Goal: Obtain resource: Download file/media

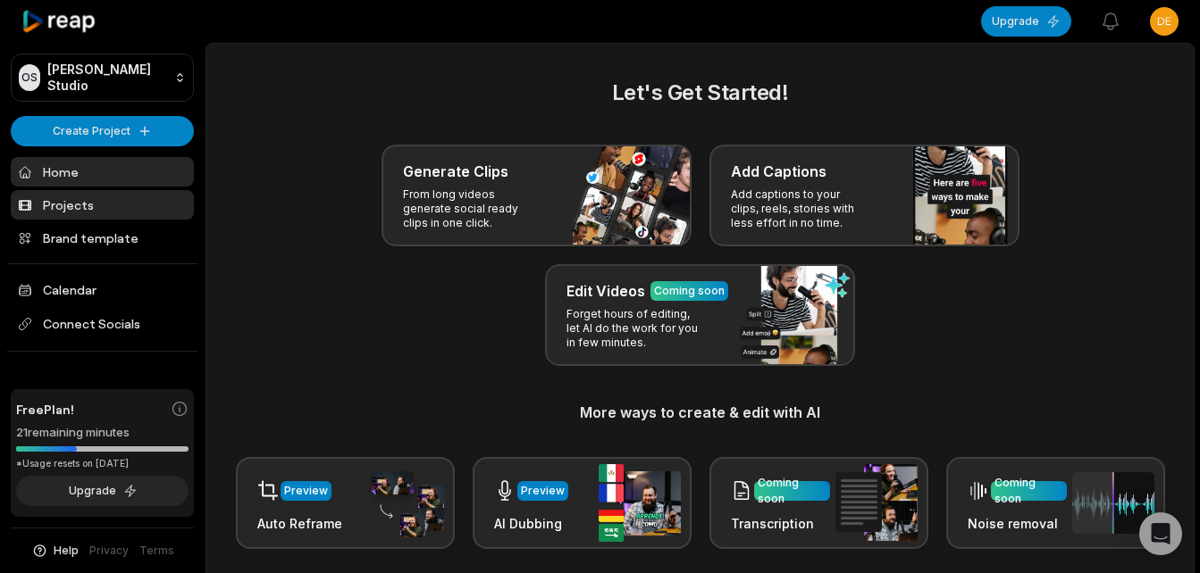
click at [60, 208] on link "Projects" at bounding box center [102, 204] width 183 height 29
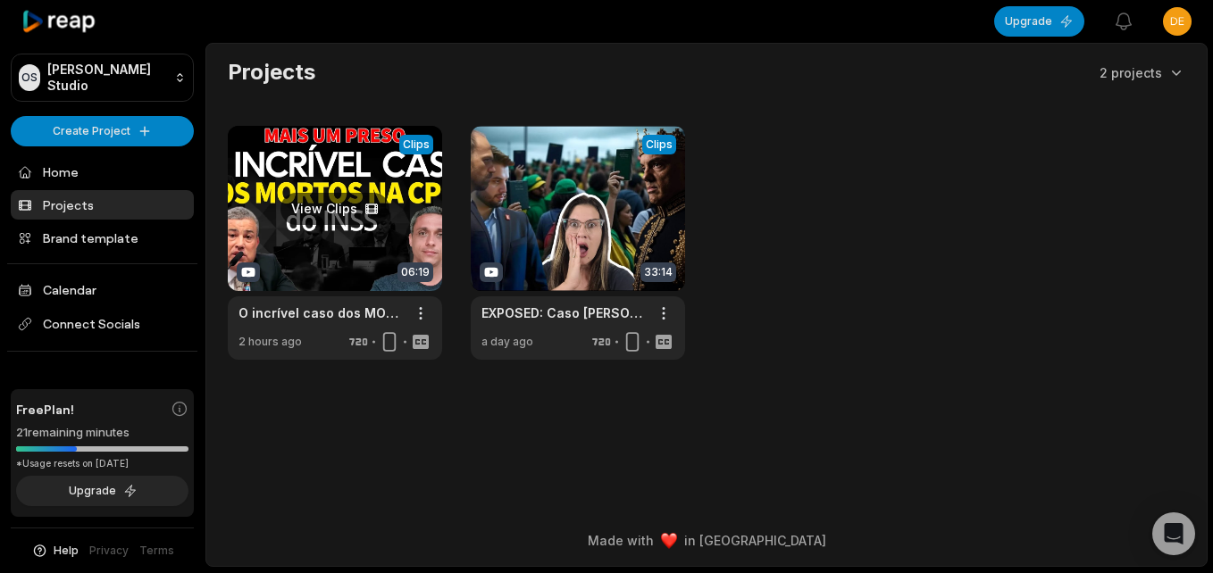
click at [347, 163] on link at bounding box center [335, 243] width 214 height 234
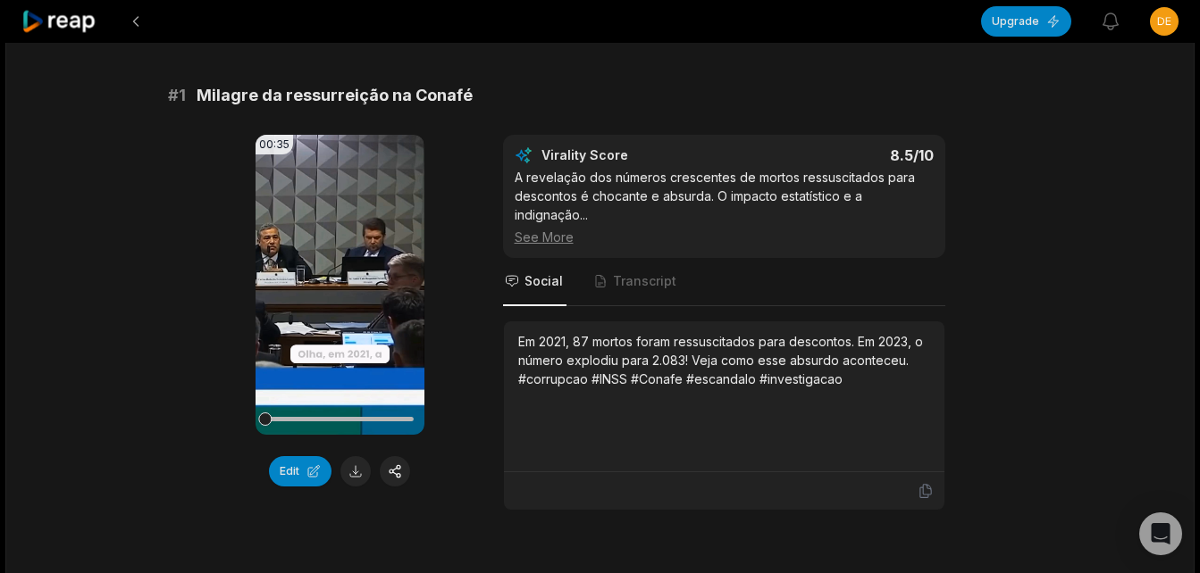
scroll to position [179, 0]
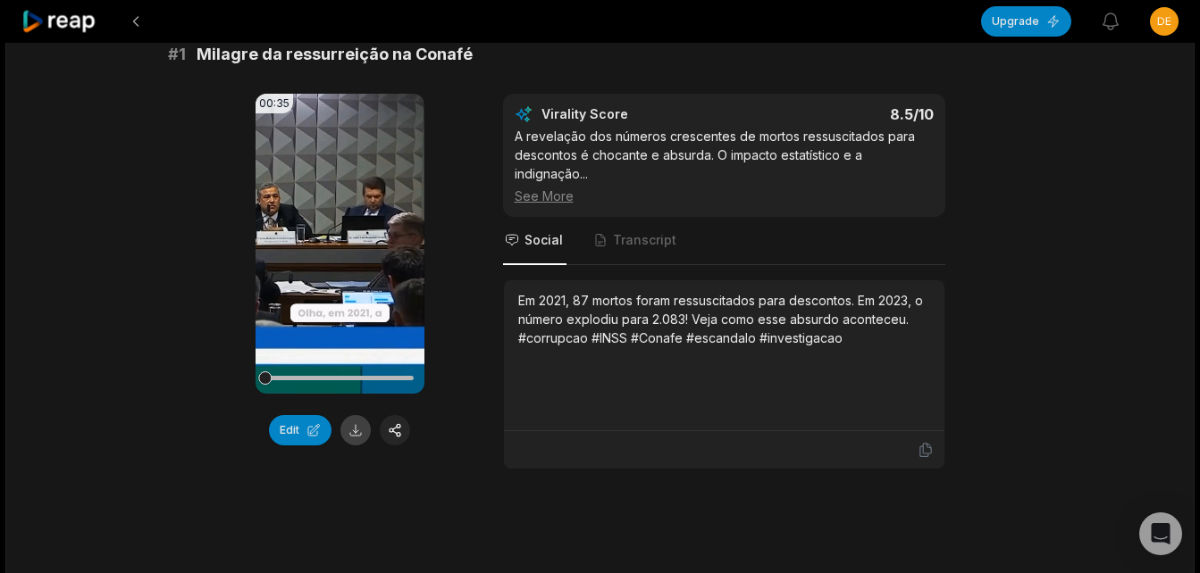
click at [358, 429] on button at bounding box center [355, 430] width 30 height 30
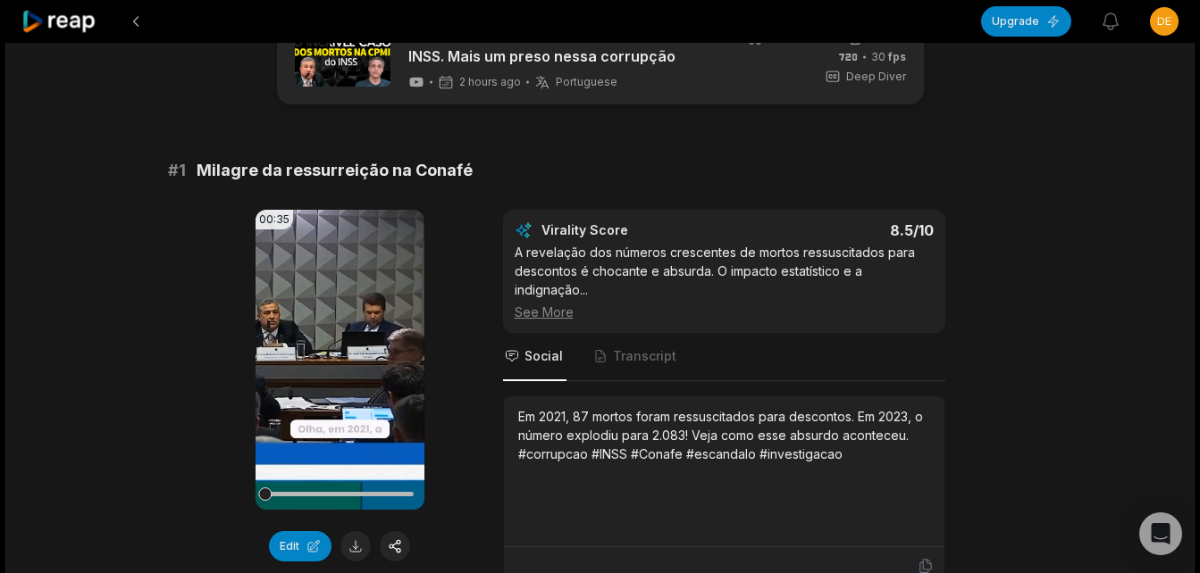
scroll to position [0, 0]
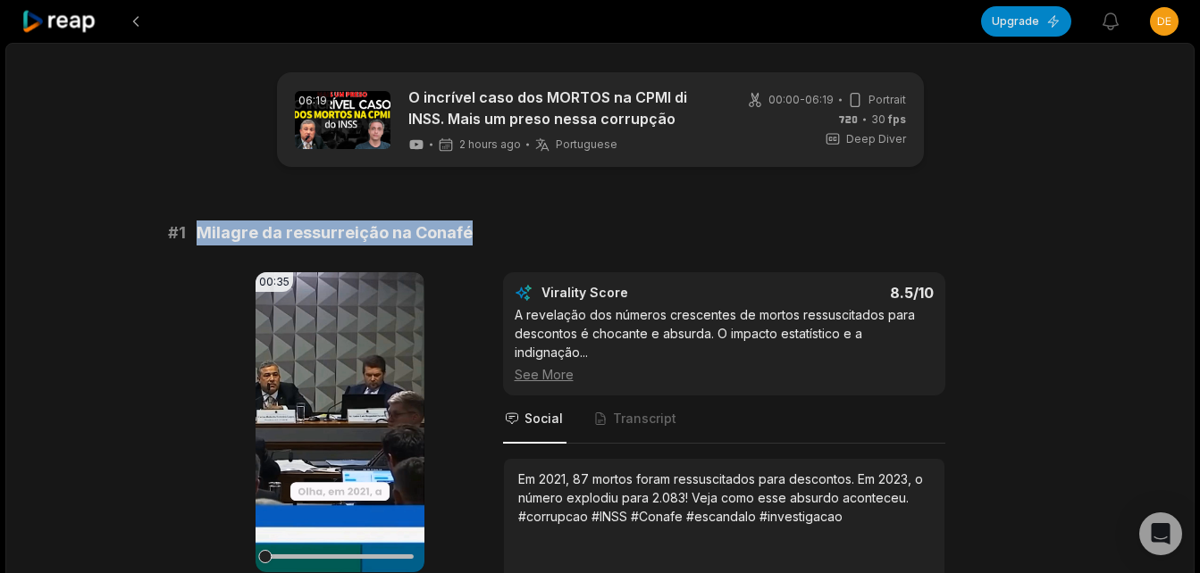
drag, startPoint x: 202, startPoint y: 234, endPoint x: 475, endPoint y: 219, distance: 273.8
copy span "Milagre da ressurreição na Conafé"
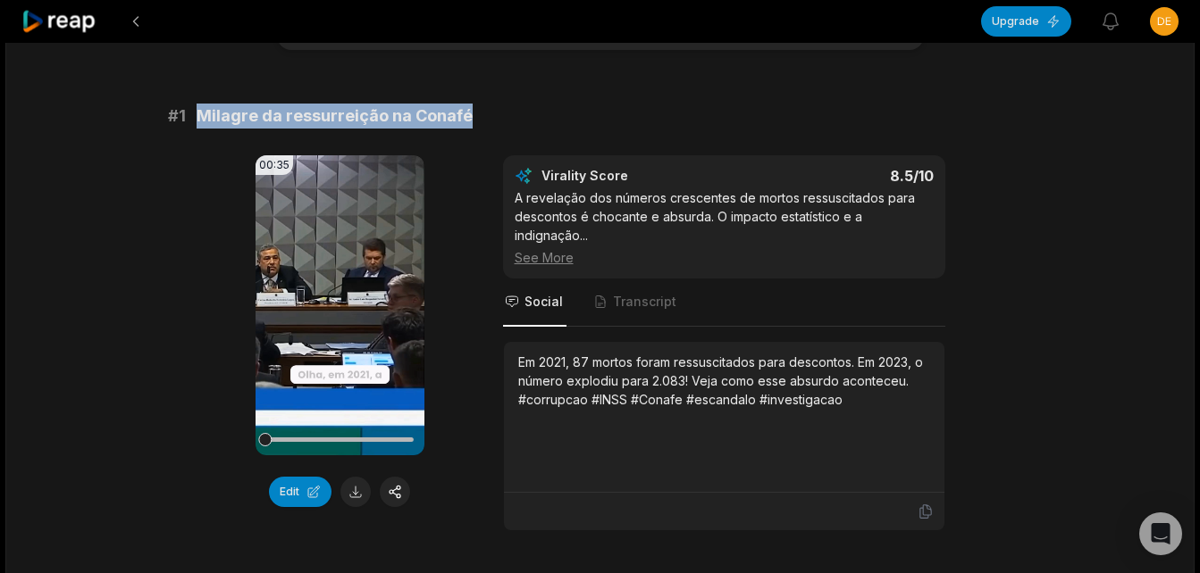
scroll to position [179, 0]
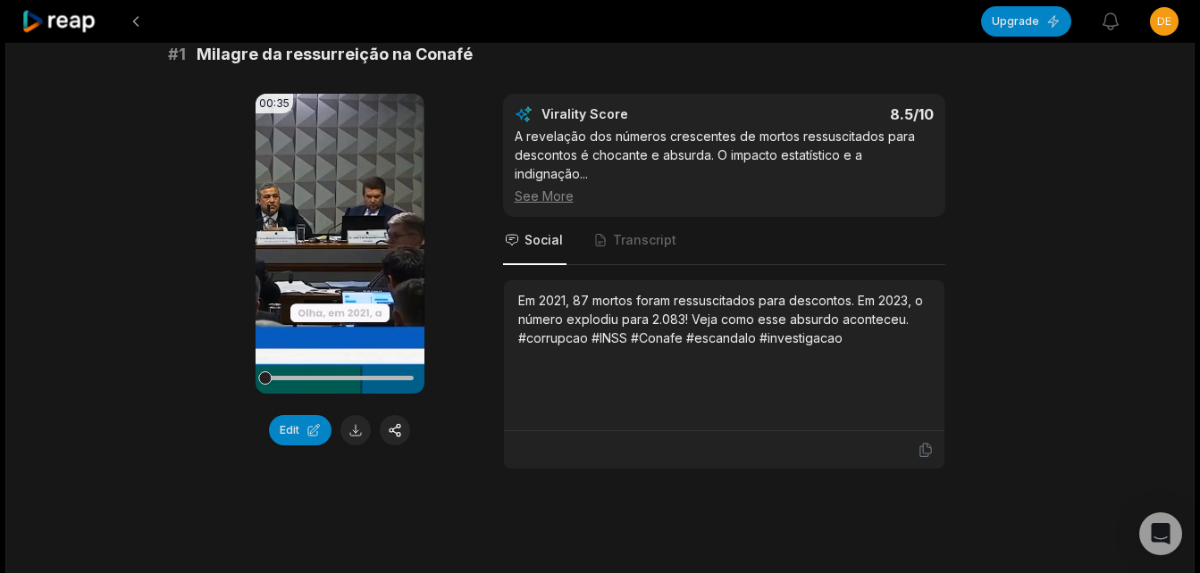
click at [565, 199] on div "See More" at bounding box center [724, 196] width 419 height 19
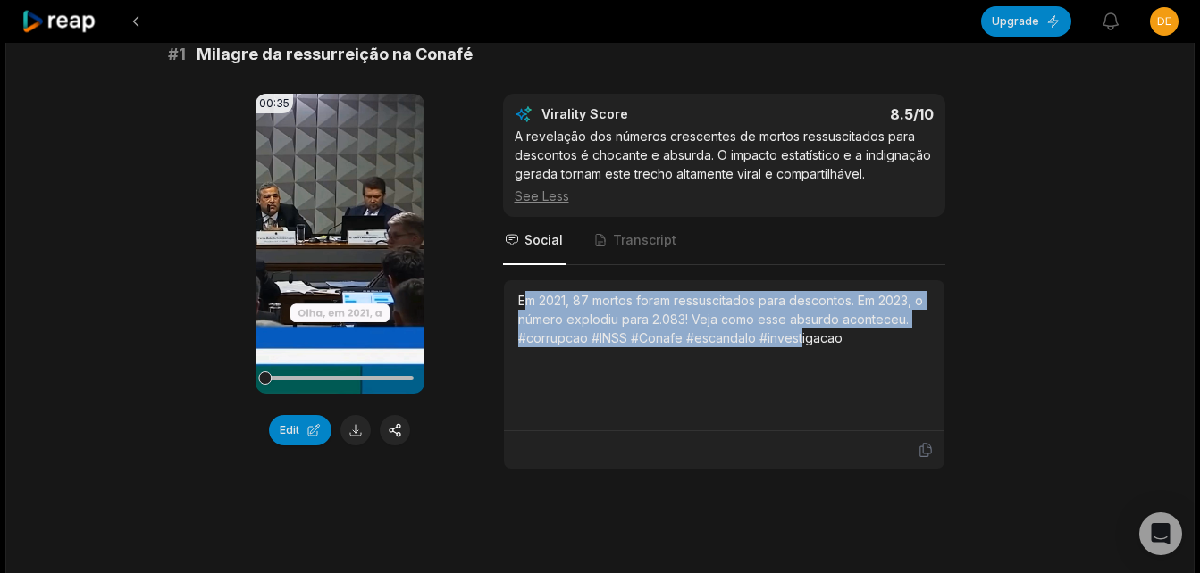
drag, startPoint x: 522, startPoint y: 304, endPoint x: 799, endPoint y: 359, distance: 282.4
click at [799, 358] on div "Em 2021, 87 mortos foram ressuscitados para descontos. Em 2023, o número explod…" at bounding box center [724, 355] width 412 height 129
drag, startPoint x: 799, startPoint y: 359, endPoint x: 554, endPoint y: 372, distance: 245.1
click at [554, 372] on div "Em 2021, 87 mortos foram ressuscitados para descontos. Em 2023, o número explod…" at bounding box center [724, 355] width 412 height 129
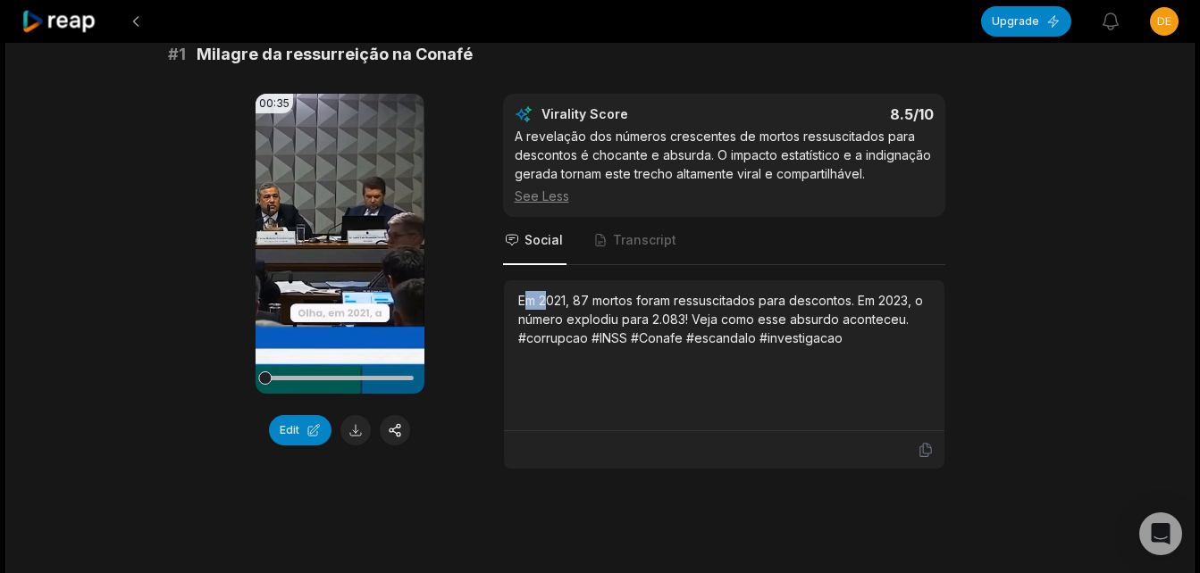
drag, startPoint x: 522, startPoint y: 300, endPoint x: 550, endPoint y: 302, distance: 28.6
click at [550, 302] on div "Em 2021, 87 mortos foram ressuscitados para descontos. Em 2023, o número explod…" at bounding box center [724, 319] width 412 height 56
click at [626, 396] on div "Em 2021, 87 mortos foram ressuscitados para descontos. Em 2023, o número explod…" at bounding box center [724, 355] width 412 height 129
click at [656, 238] on span "Transcript" at bounding box center [644, 240] width 63 height 18
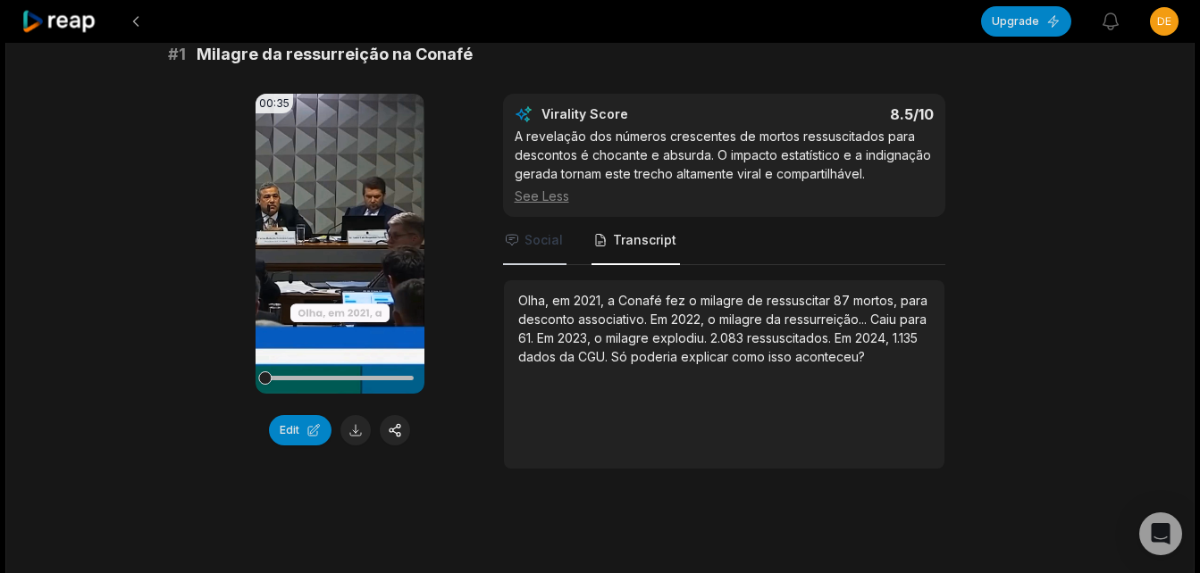
click at [533, 240] on span "Social" at bounding box center [543, 240] width 38 height 18
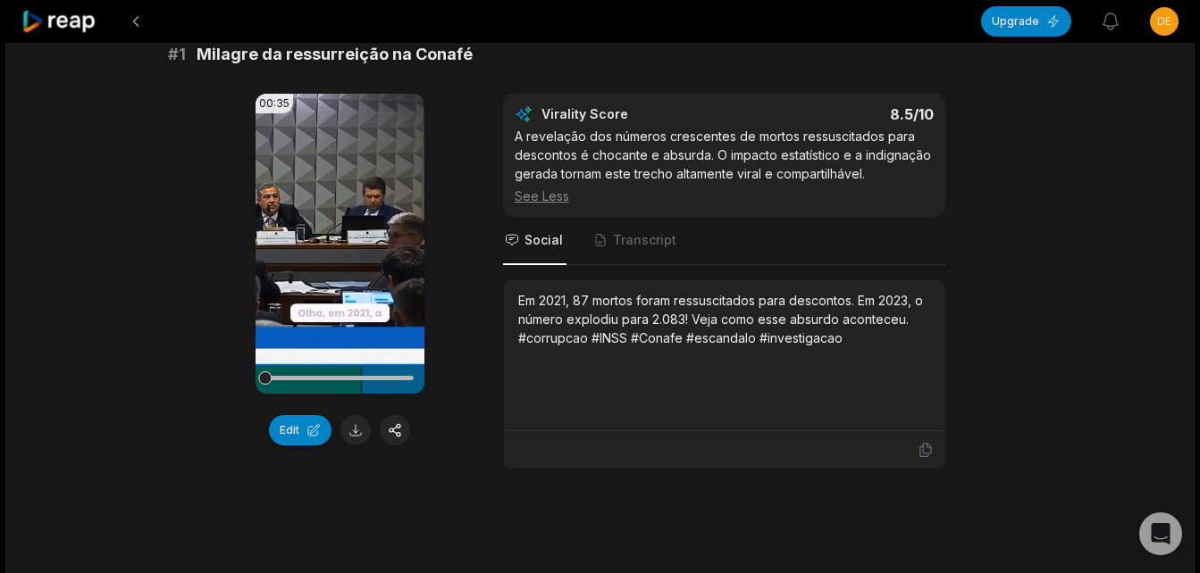
click at [548, 189] on div "See Less" at bounding box center [724, 196] width 419 height 19
click at [548, 189] on div "See More" at bounding box center [724, 196] width 419 height 19
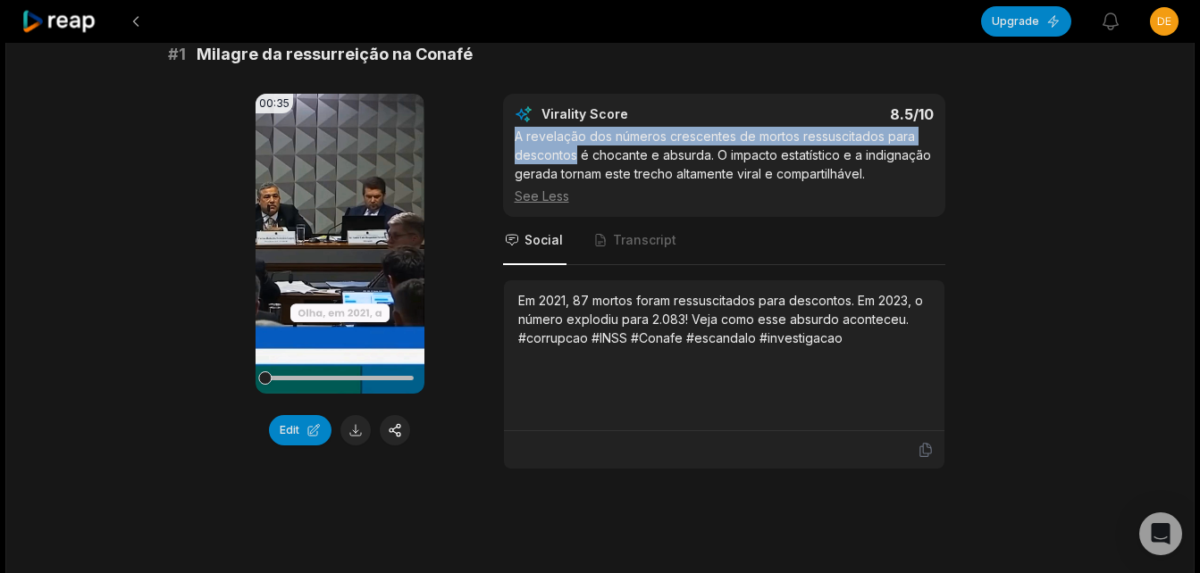
drag, startPoint x: 517, startPoint y: 138, endPoint x: 574, endPoint y: 151, distance: 58.7
click at [574, 151] on div "A revelação dos números crescentes de mortos ressuscitados para descontos é cho…" at bounding box center [724, 166] width 419 height 79
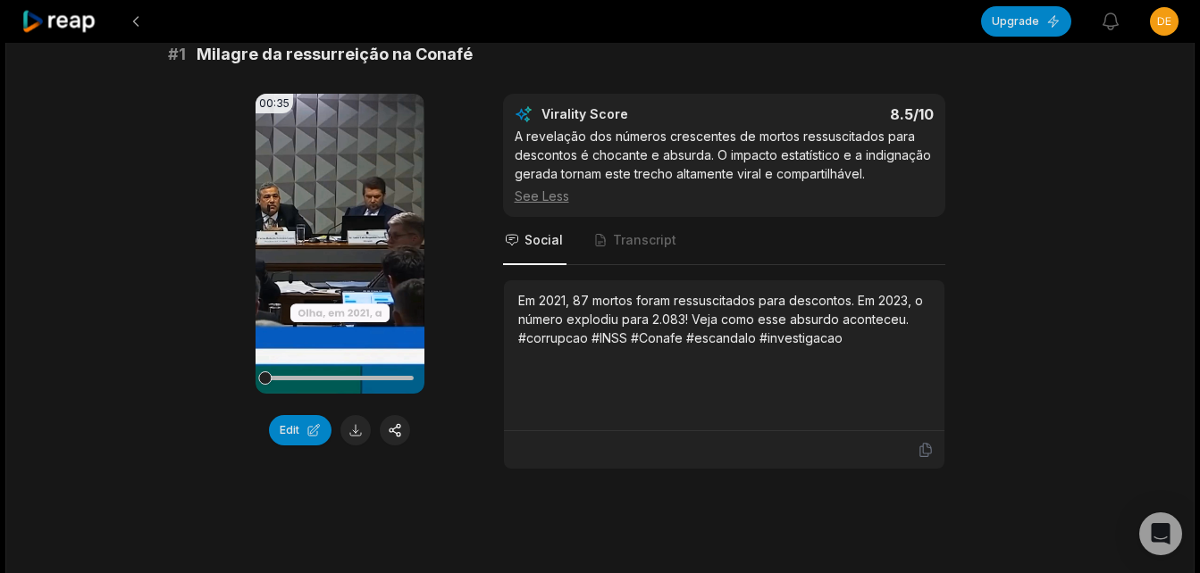
click at [692, 430] on div "Em 2021, 87 mortos foram ressuscitados para descontos. Em 2023, o número explod…" at bounding box center [724, 355] width 440 height 151
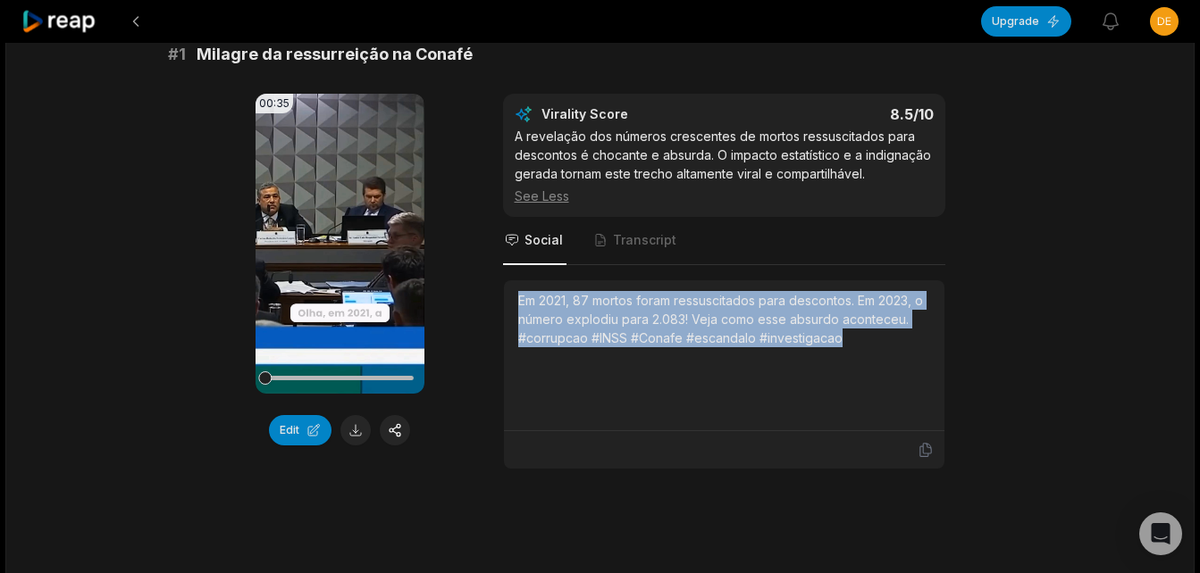
drag, startPoint x: 515, startPoint y: 293, endPoint x: 886, endPoint y: 364, distance: 378.2
click at [886, 364] on div "Em 2021, 87 mortos foram ressuscitados para descontos. Em 2023, o número explod…" at bounding box center [724, 355] width 440 height 151
copy div "Em 2021, 87 mortos foram ressuscitados para descontos. Em 2023, o número explod…"
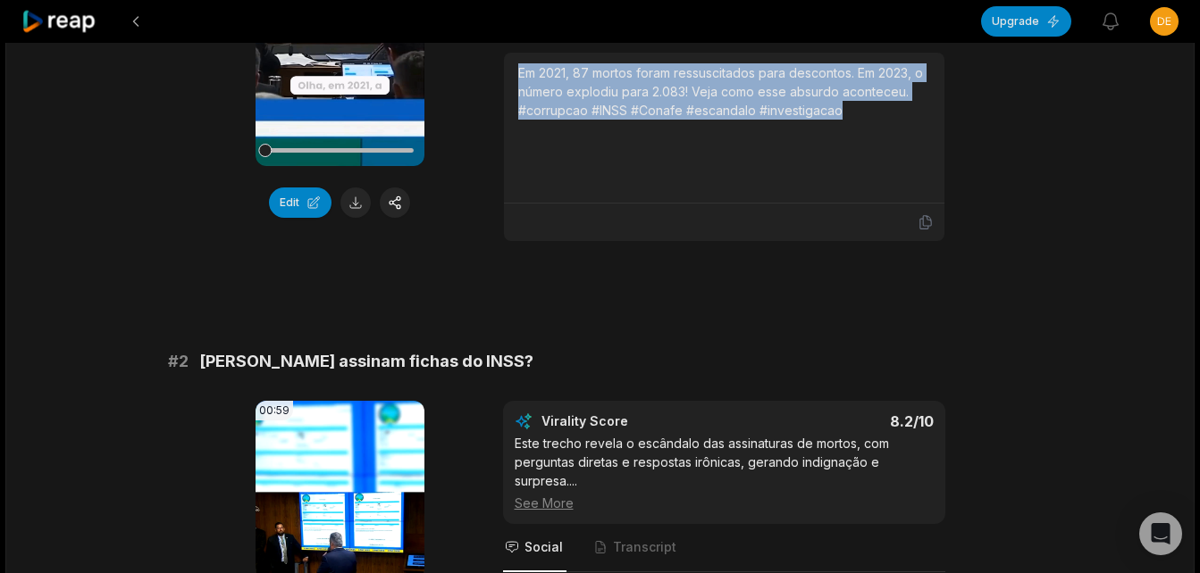
scroll to position [536, 0]
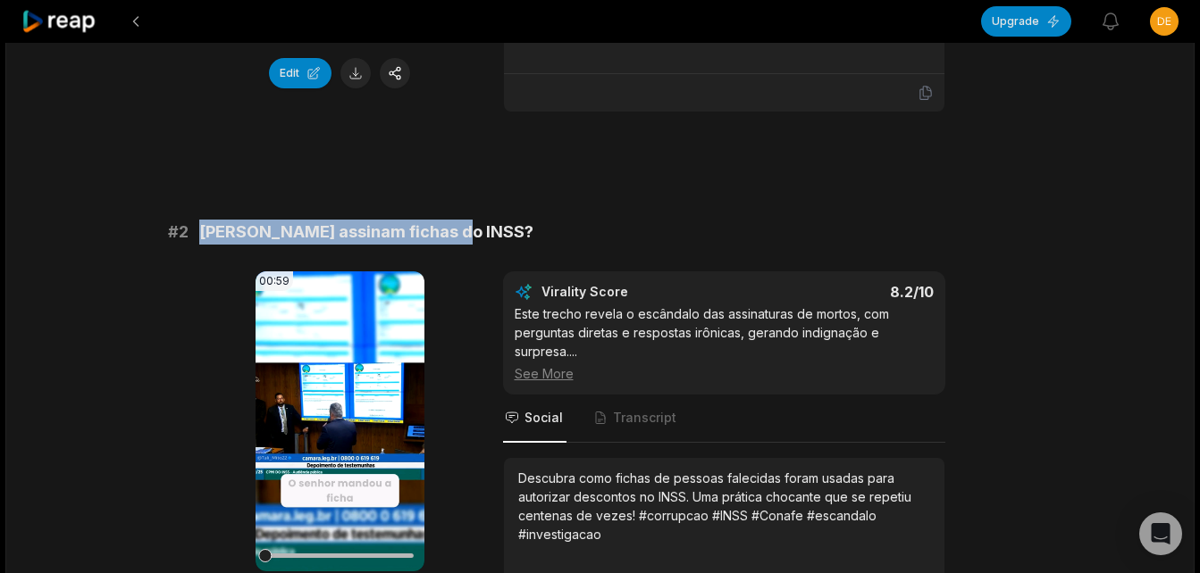
drag, startPoint x: 202, startPoint y: 229, endPoint x: 455, endPoint y: 218, distance: 253.0
copy span "[PERSON_NAME] assinam fichas do INSS?"
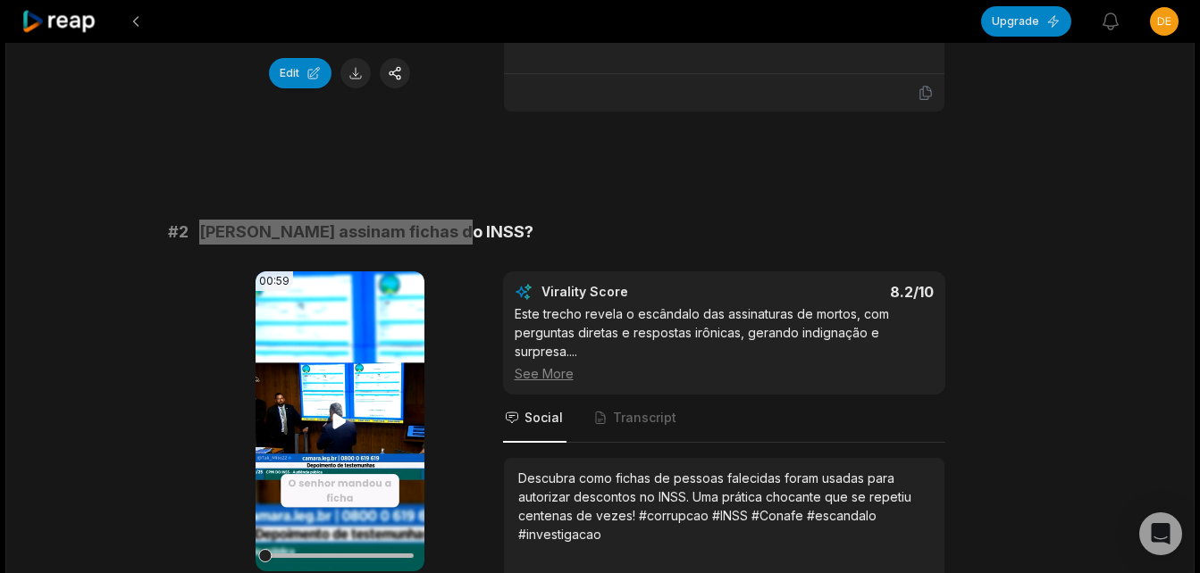
scroll to position [893, 0]
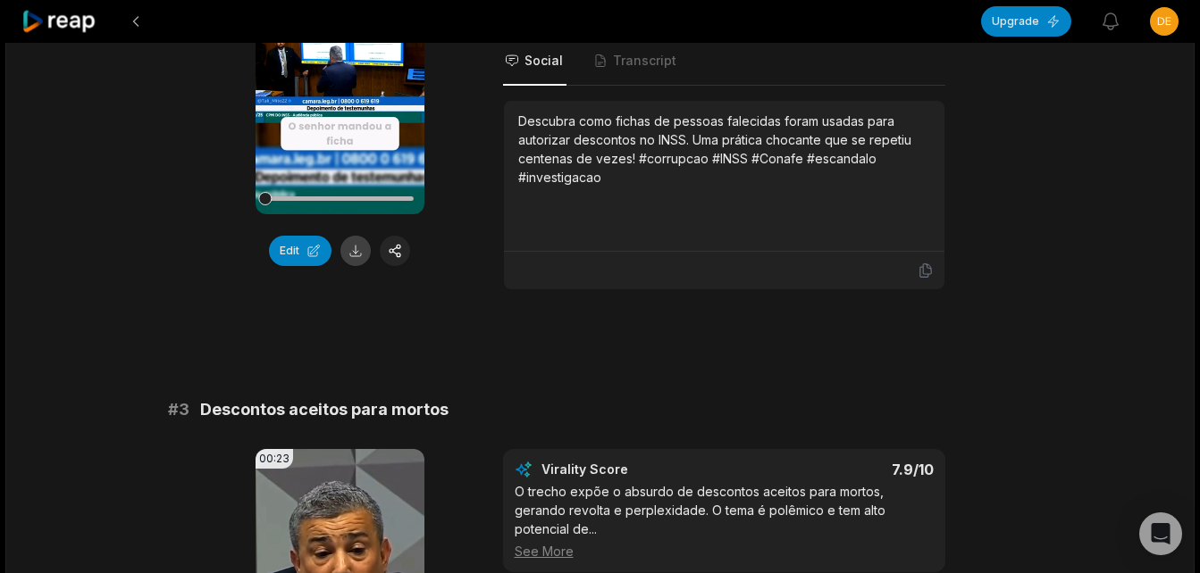
click at [353, 247] on button at bounding box center [355, 251] width 30 height 30
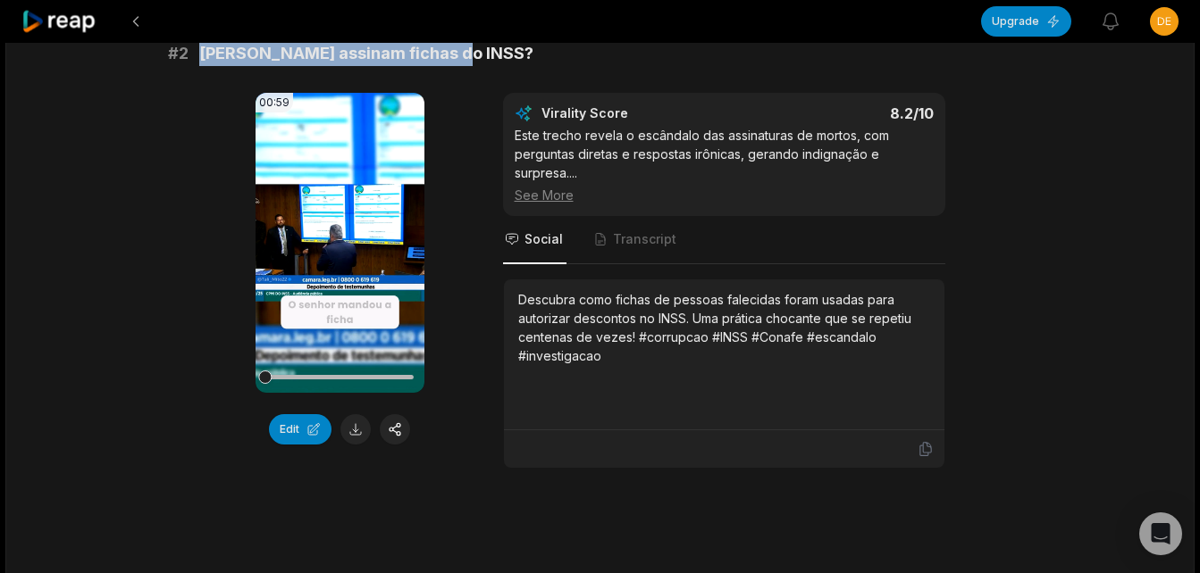
copy span "[PERSON_NAME] assinam fichas do INSS?"
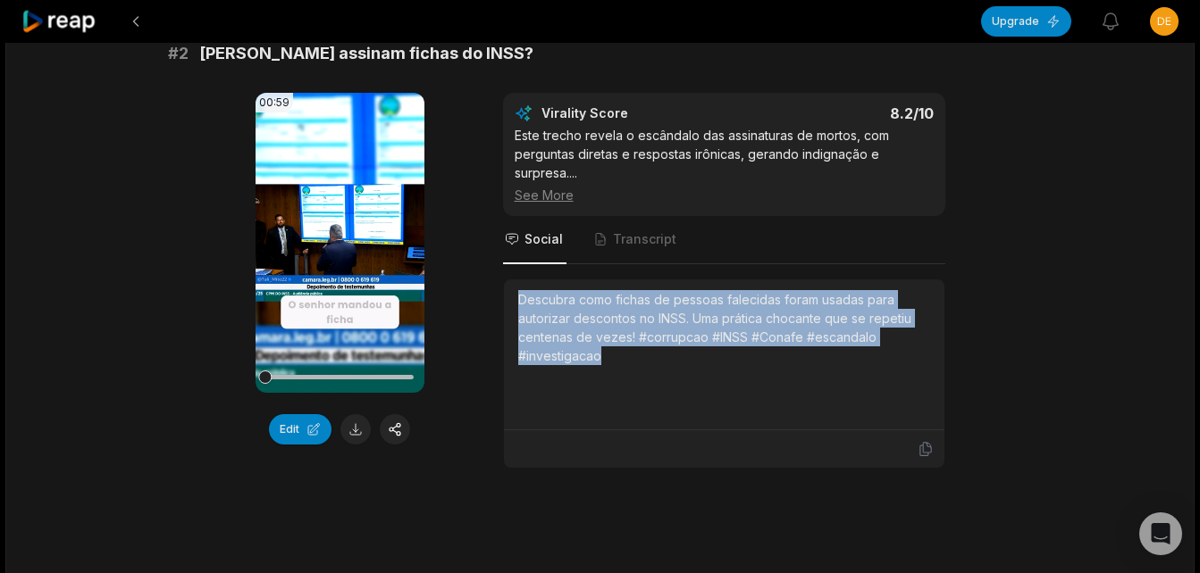
drag, startPoint x: 515, startPoint y: 290, endPoint x: 627, endPoint y: 385, distance: 146.4
click at [627, 385] on div "Descubra como fichas de pessoas falecidas foram usadas para autorizar descontos…" at bounding box center [724, 355] width 440 height 151
copy div "Descubra como fichas de pessoas falecidas foram usadas para autorizar descontos…"
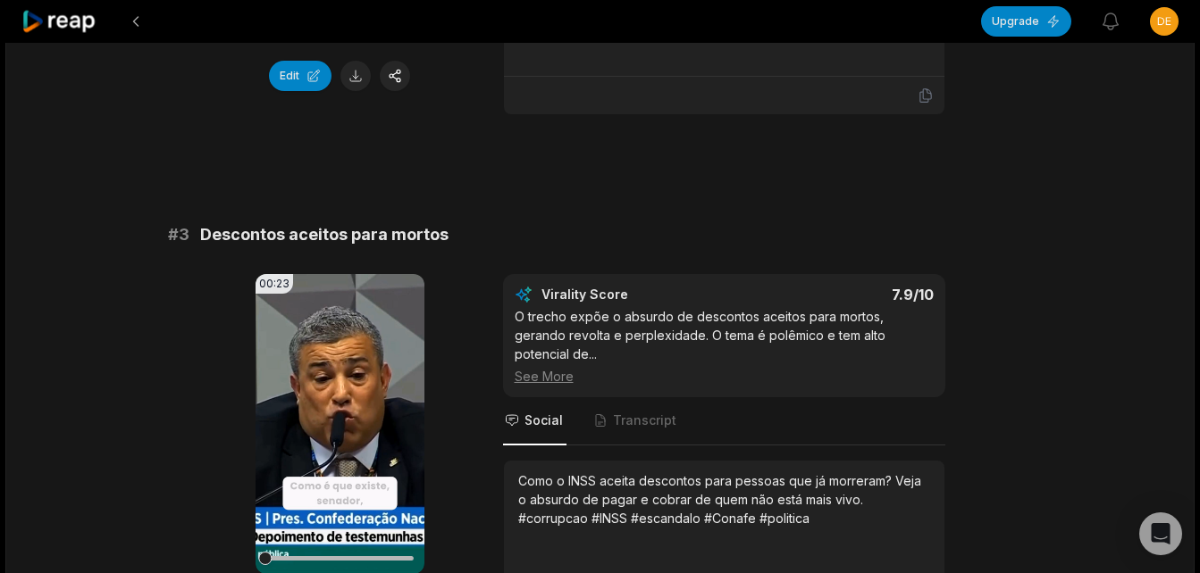
scroll to position [1072, 0]
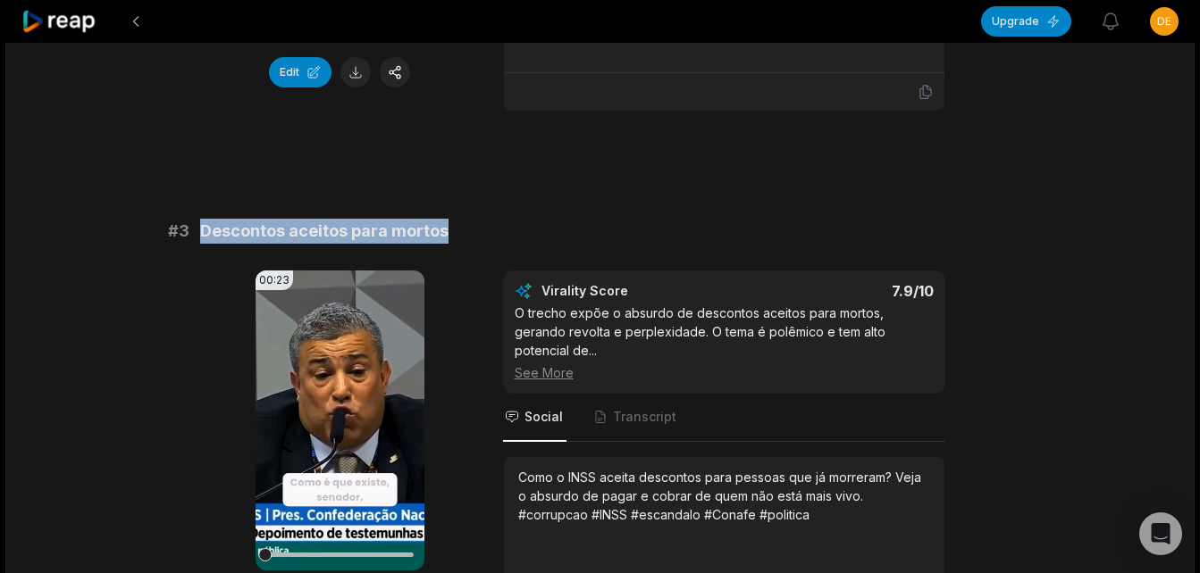
drag, startPoint x: 200, startPoint y: 229, endPoint x: 443, endPoint y: 237, distance: 243.1
click at [443, 237] on span "Descontos aceitos para mortos" at bounding box center [324, 231] width 248 height 25
copy span "Descontos aceitos para mortos"
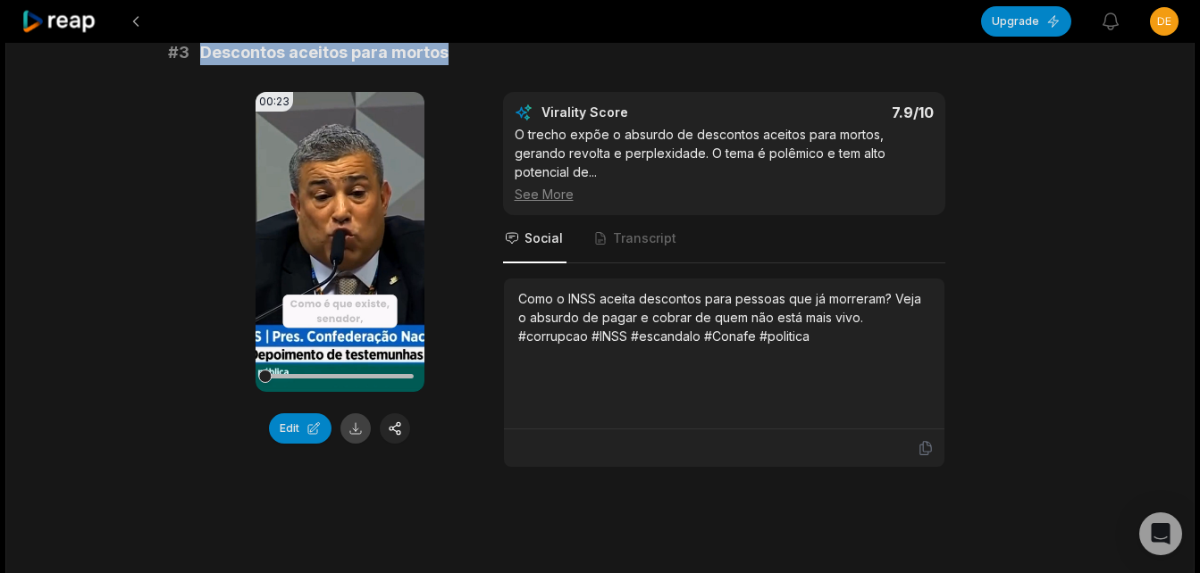
click at [356, 423] on button at bounding box center [355, 429] width 30 height 30
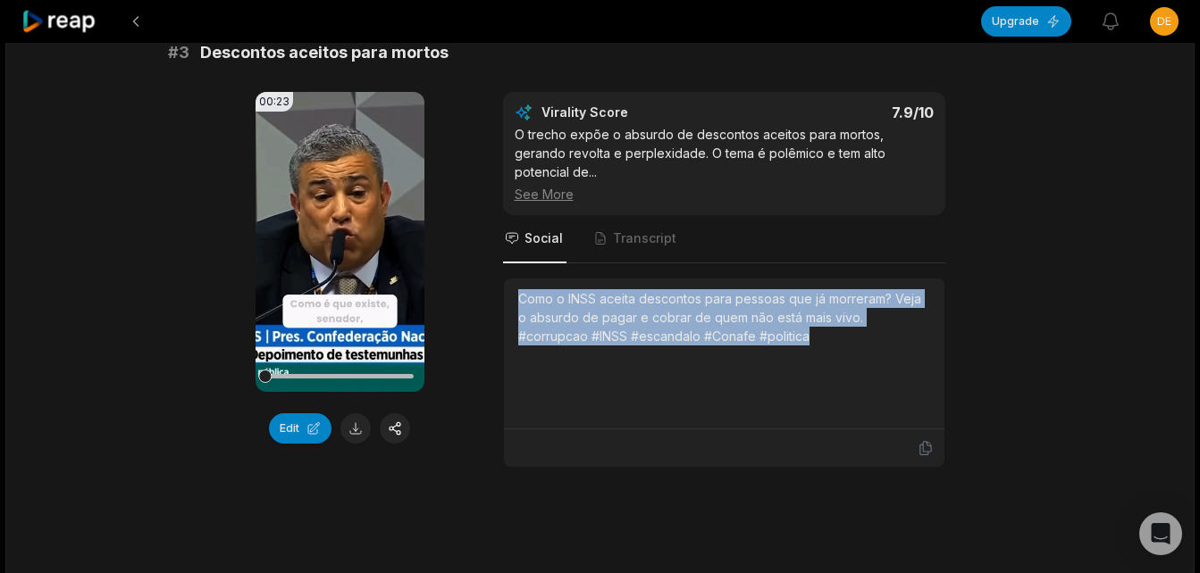
drag, startPoint x: 520, startPoint y: 280, endPoint x: 847, endPoint y: 359, distance: 336.5
click at [847, 359] on div "Como o INSS aceita descontos para pessoas que já morreram? Veja o absurdo de pa…" at bounding box center [724, 353] width 412 height 129
copy div "Como o INSS aceita descontos para pessoas que já morreram? Veja o absurdo de pa…"
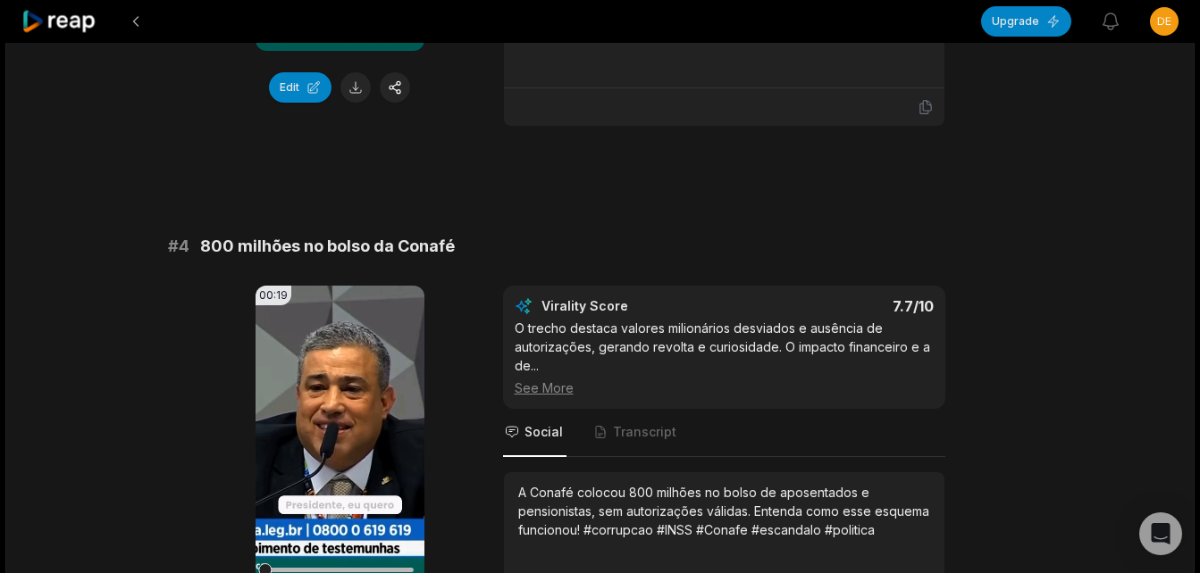
scroll to position [1608, 0]
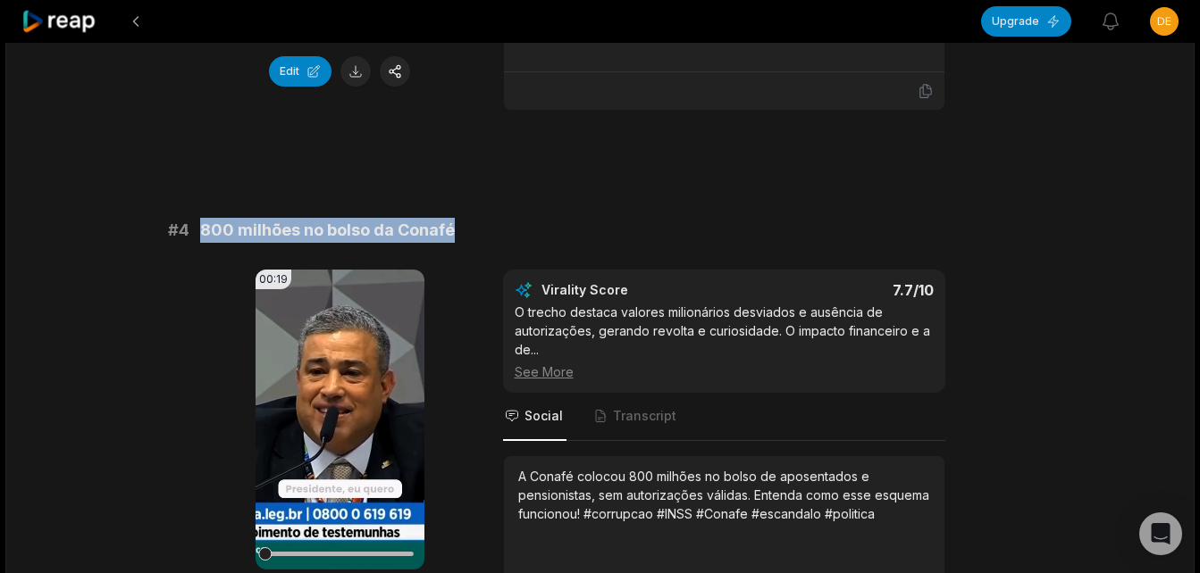
drag, startPoint x: 198, startPoint y: 211, endPoint x: 464, endPoint y: 222, distance: 265.5
click at [464, 222] on div "# 4 800 milhões no bolso da Conafé" at bounding box center [600, 230] width 865 height 25
copy span "800 milhões no bolso da Conafé"
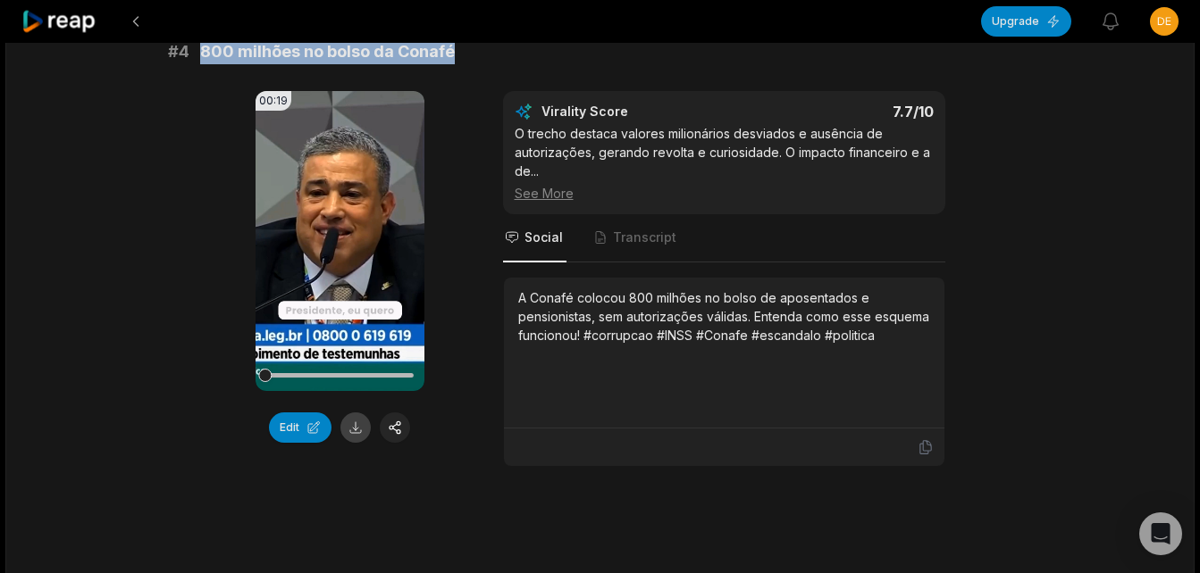
click at [356, 413] on button at bounding box center [355, 428] width 30 height 30
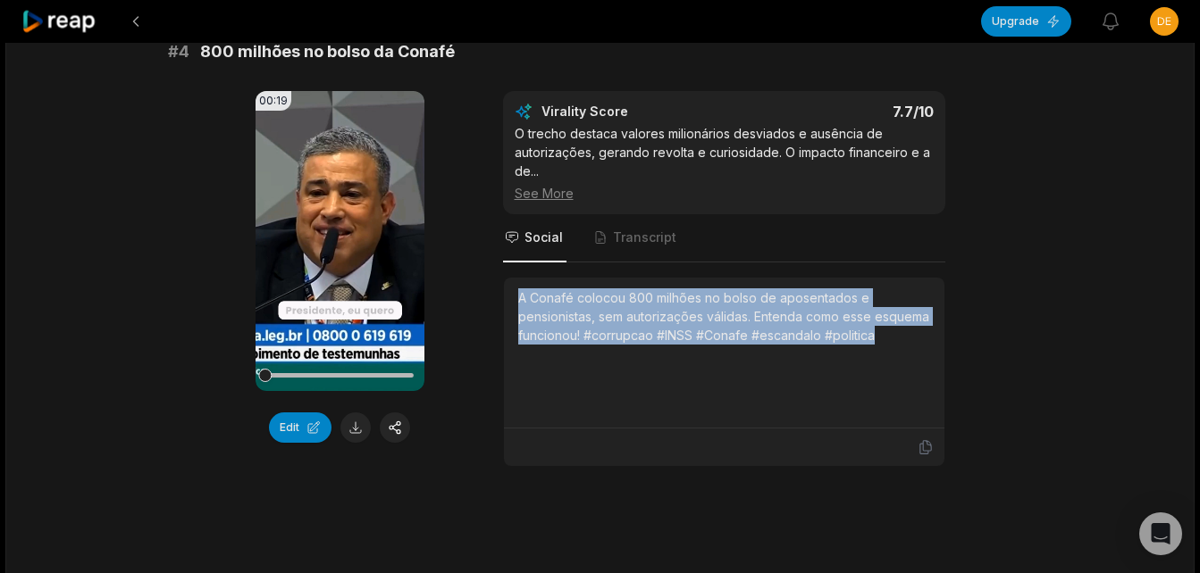
drag, startPoint x: 522, startPoint y: 280, endPoint x: 884, endPoint y: 324, distance: 365.4
click at [884, 324] on div "A Conafé colocou 800 milhões no bolso de aposentados e pensionistas, sem autori…" at bounding box center [724, 317] width 412 height 56
copy div "A Conafé colocou 800 milhões no bolso de aposentados e pensionistas, sem autori…"
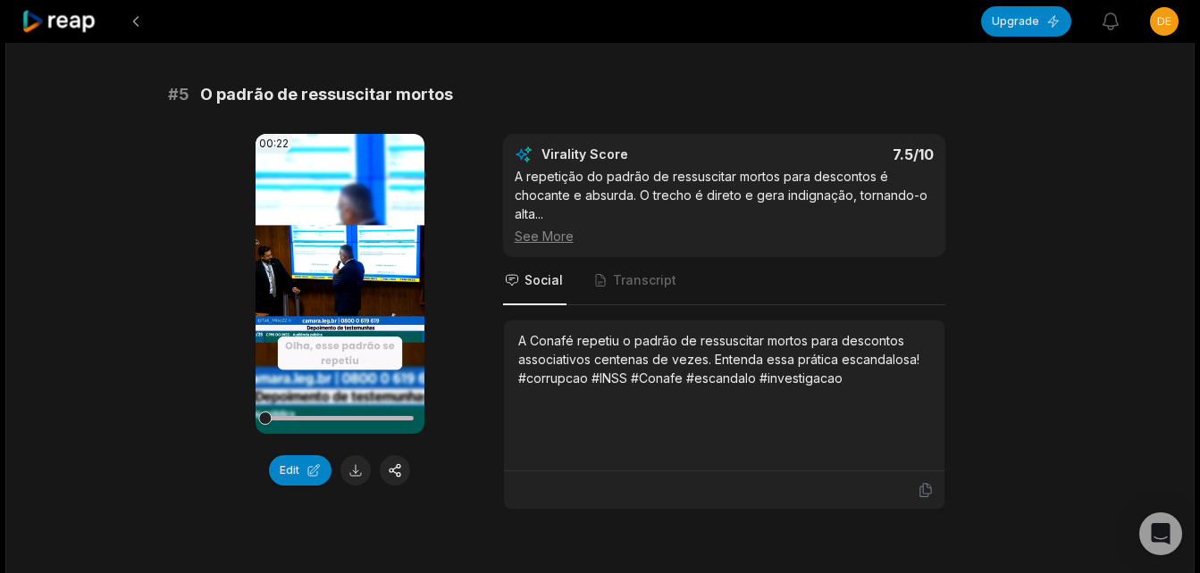
scroll to position [2323, 0]
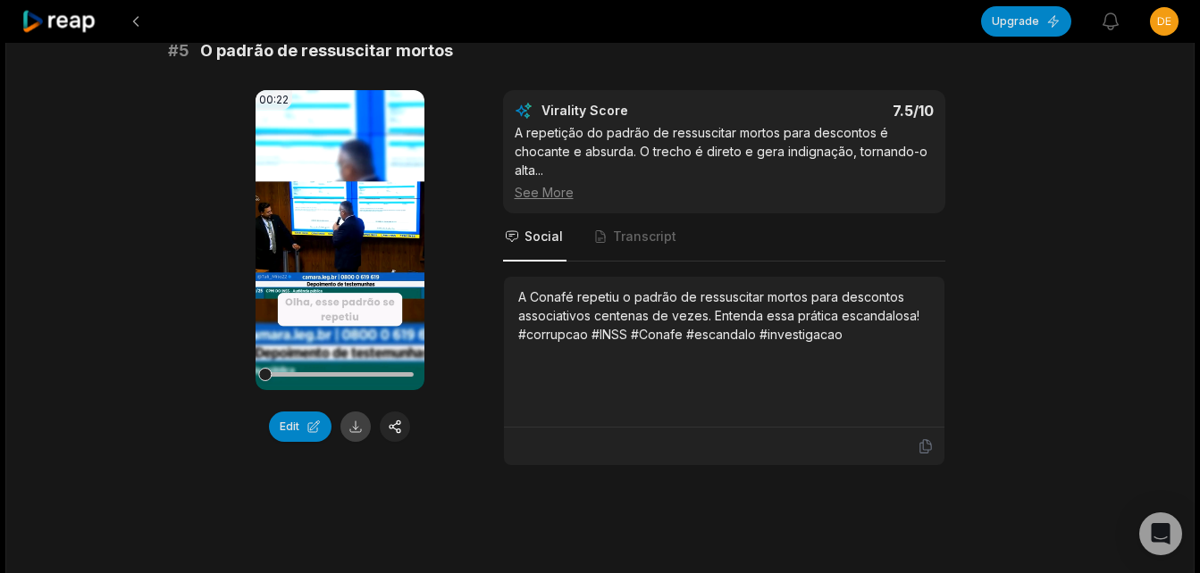
click at [350, 412] on button at bounding box center [355, 427] width 30 height 30
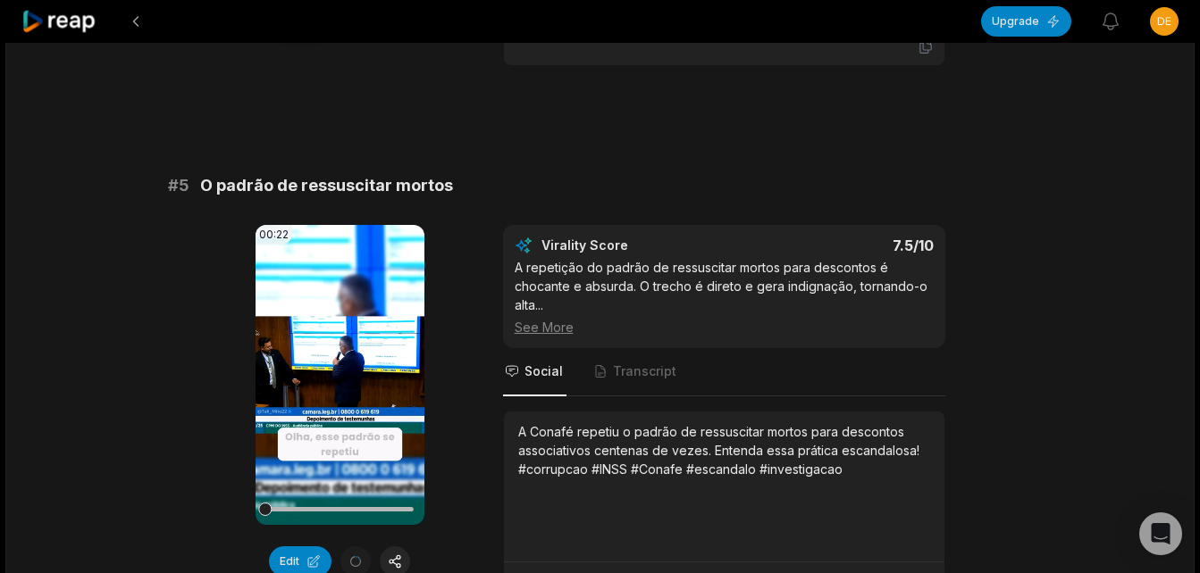
scroll to position [2144, 0]
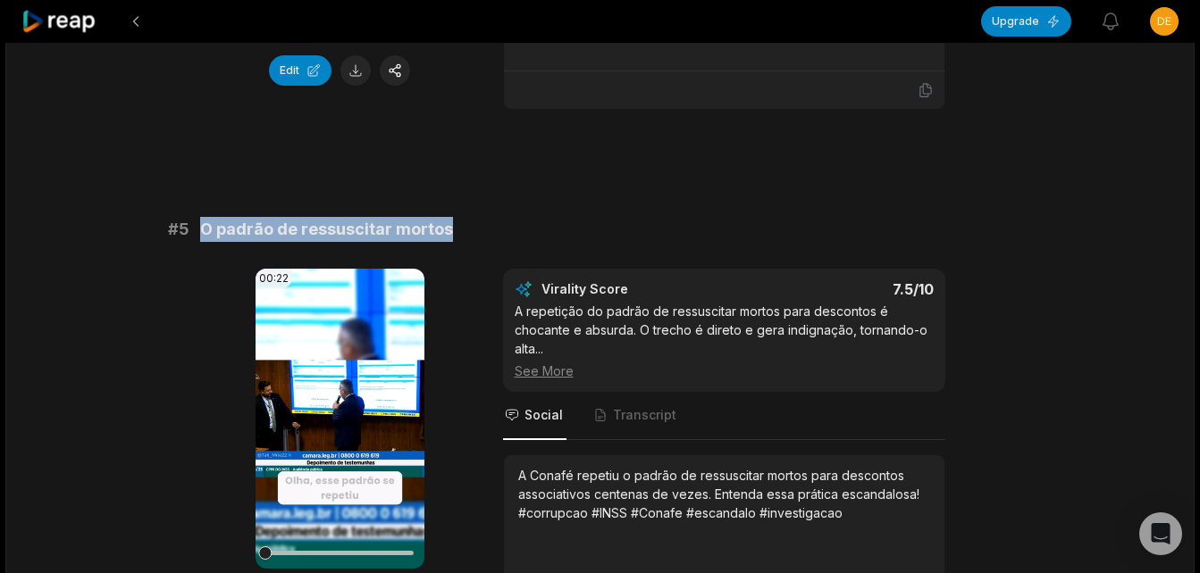
drag, startPoint x: 205, startPoint y: 213, endPoint x: 448, endPoint y: 213, distance: 243.9
click at [448, 217] on div "# 5 O padrão de ressuscitar mortos" at bounding box center [600, 229] width 865 height 25
copy span "O padrão de ressuscitar mortos"
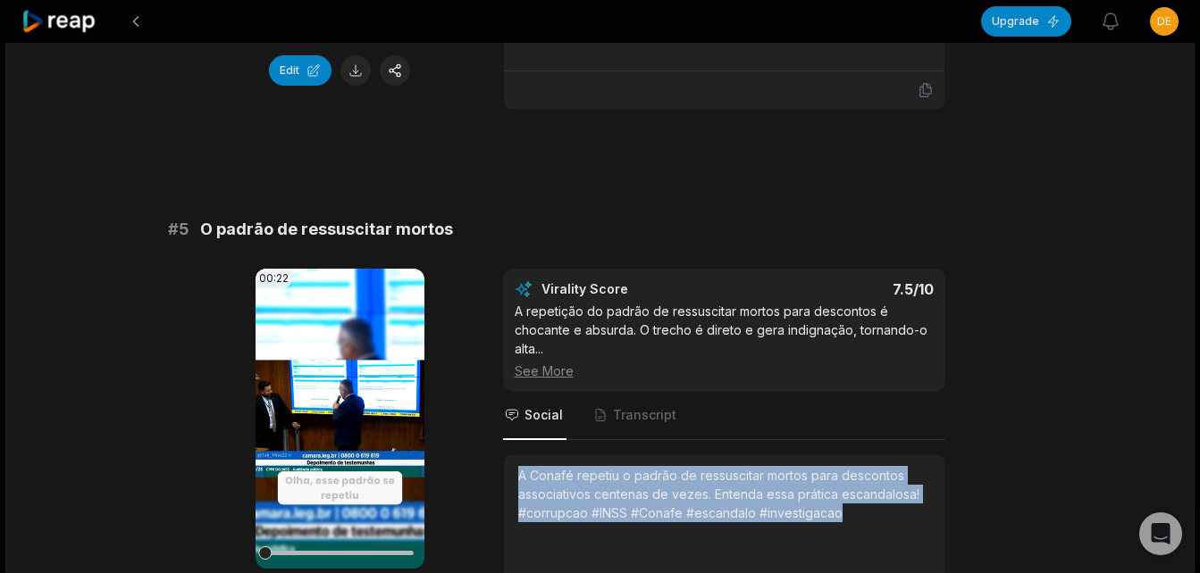
drag, startPoint x: 520, startPoint y: 456, endPoint x: 851, endPoint y: 503, distance: 334.6
click at [851, 503] on div "A Conafé repetiu o padrão de ressuscitar mortos para descontos associativos cen…" at bounding box center [724, 494] width 412 height 56
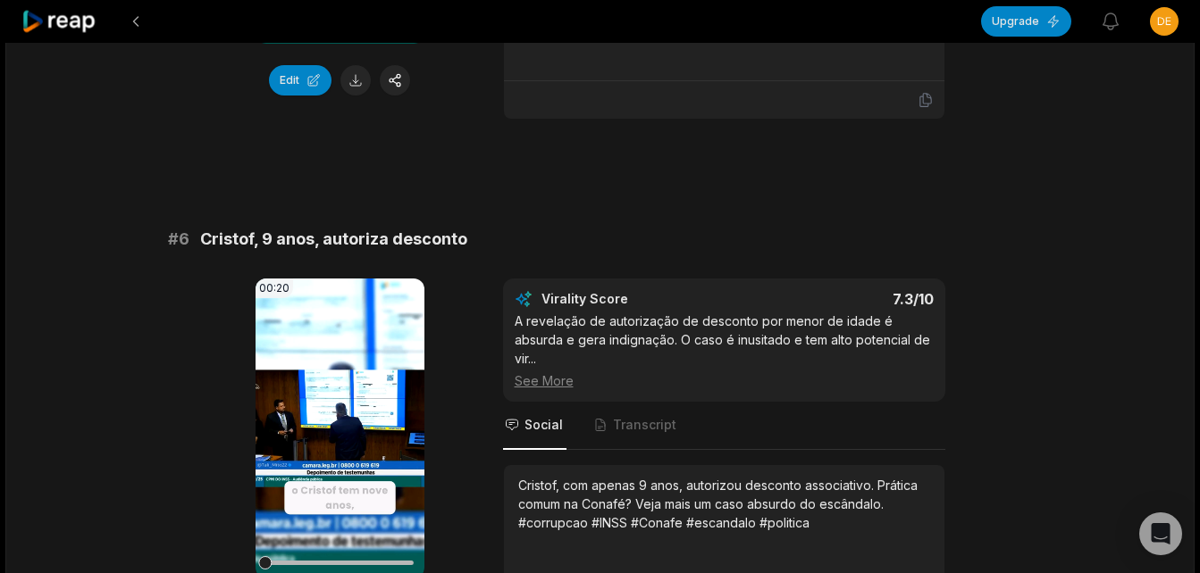
scroll to position [2680, 0]
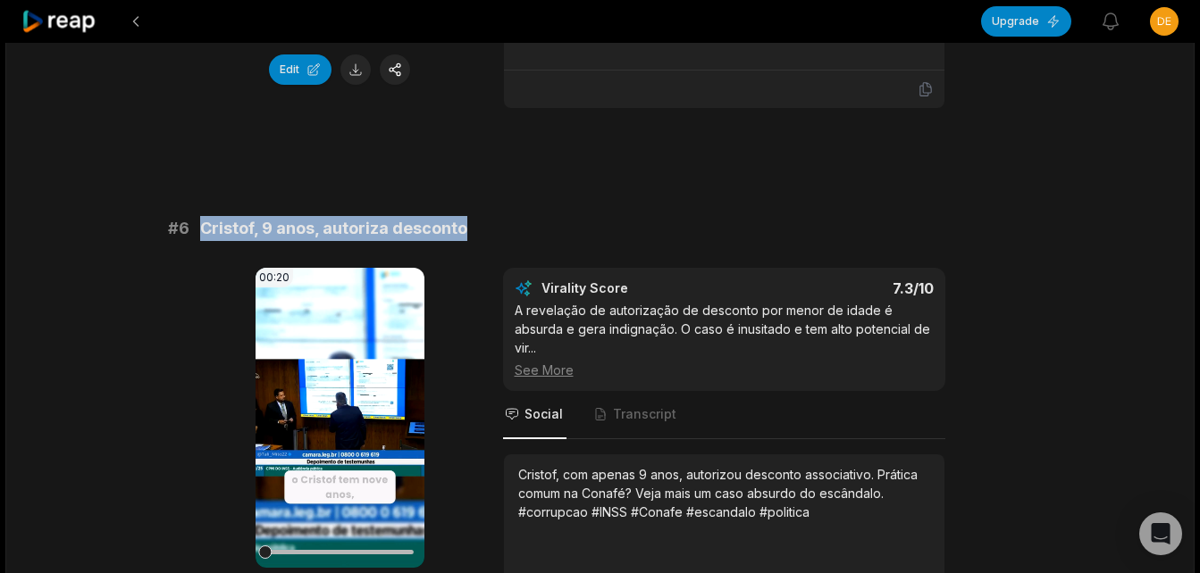
drag, startPoint x: 197, startPoint y: 215, endPoint x: 475, endPoint y: 202, distance: 279.0
click at [475, 216] on div "# 6 Cristof, 9 anos, autoriza desconto" at bounding box center [600, 228] width 865 height 25
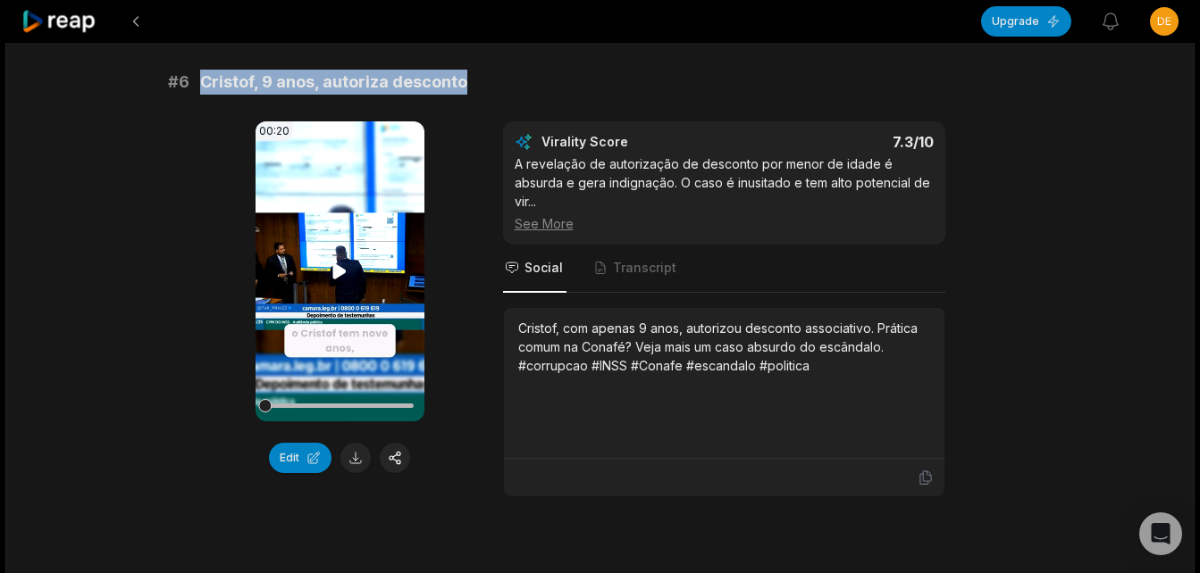
scroll to position [2859, 0]
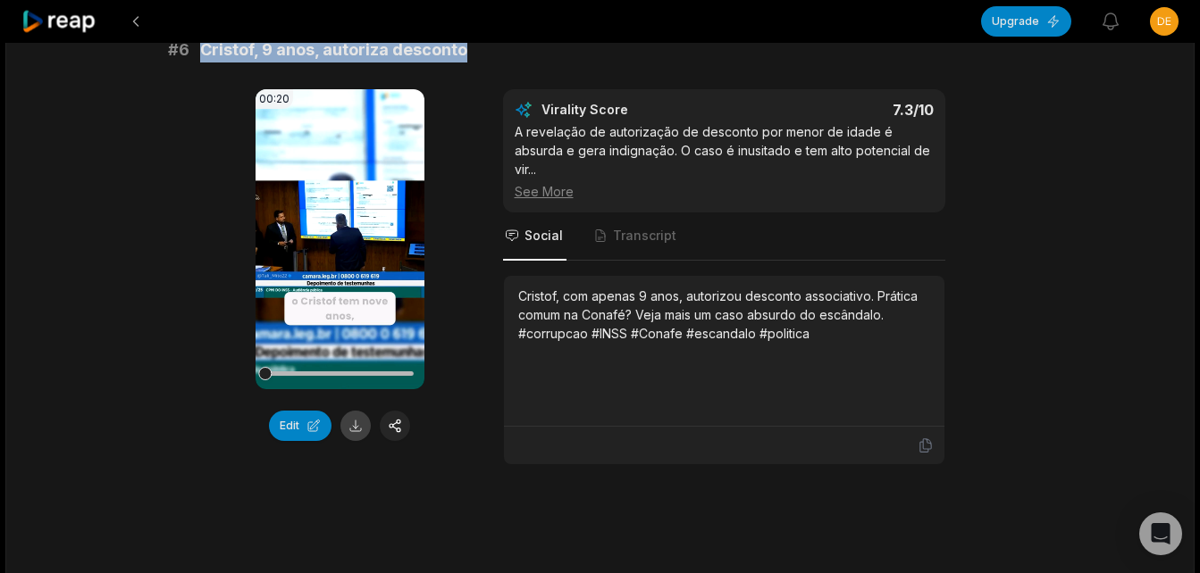
click at [356, 411] on button at bounding box center [355, 426] width 30 height 30
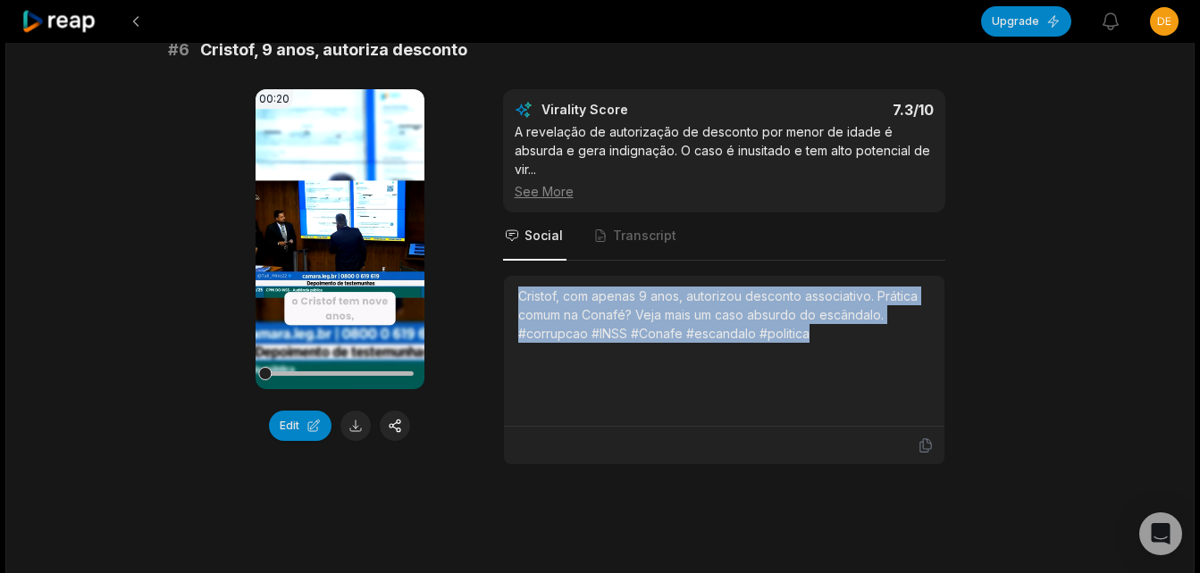
drag, startPoint x: 513, startPoint y: 281, endPoint x: 817, endPoint y: 326, distance: 307.9
click at [817, 326] on div "Cristof, com apenas 9 anos, autorizou desconto associativo. Prática comum na Co…" at bounding box center [724, 351] width 440 height 151
click at [341, 231] on icon at bounding box center [339, 238] width 13 height 15
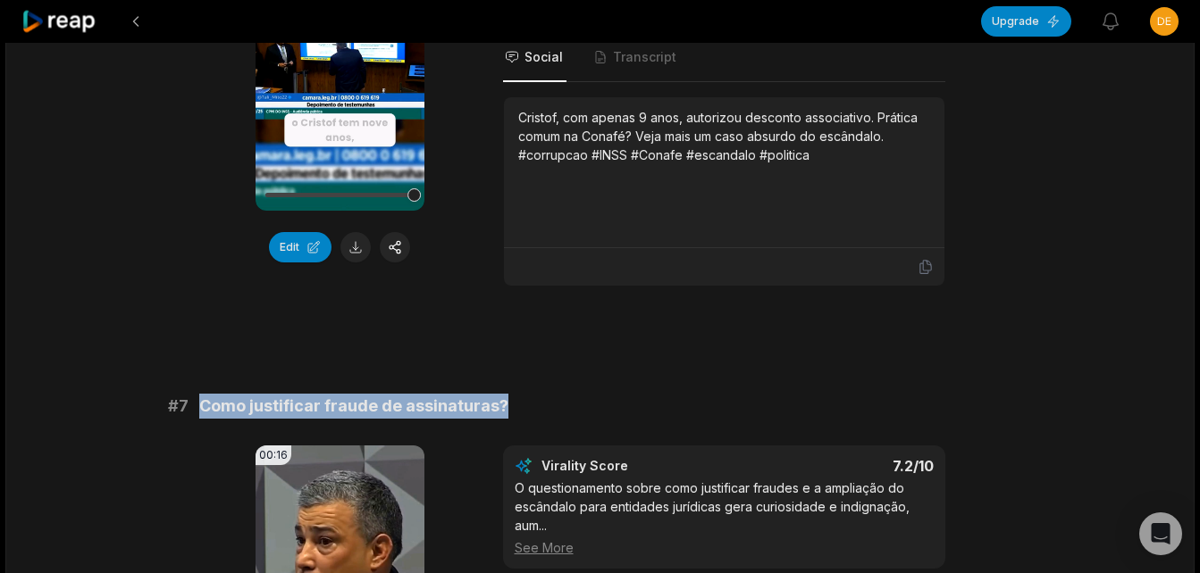
drag, startPoint x: 203, startPoint y: 393, endPoint x: 561, endPoint y: 395, distance: 358.2
click at [561, 395] on div "# 7 Como justificar fraude de assinaturas?" at bounding box center [600, 406] width 865 height 25
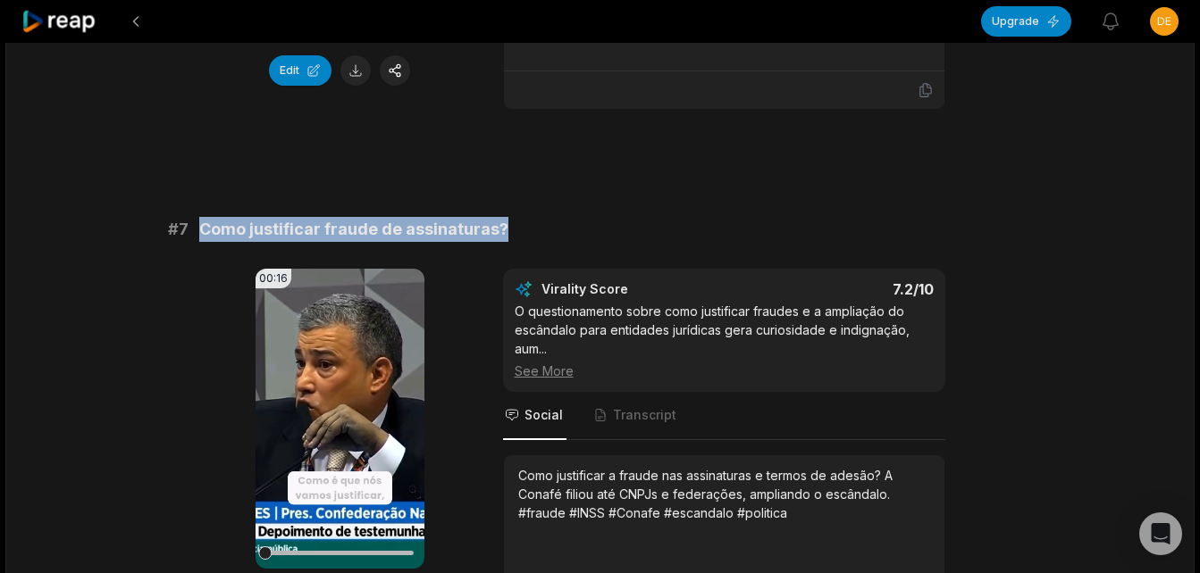
scroll to position [3394, 0]
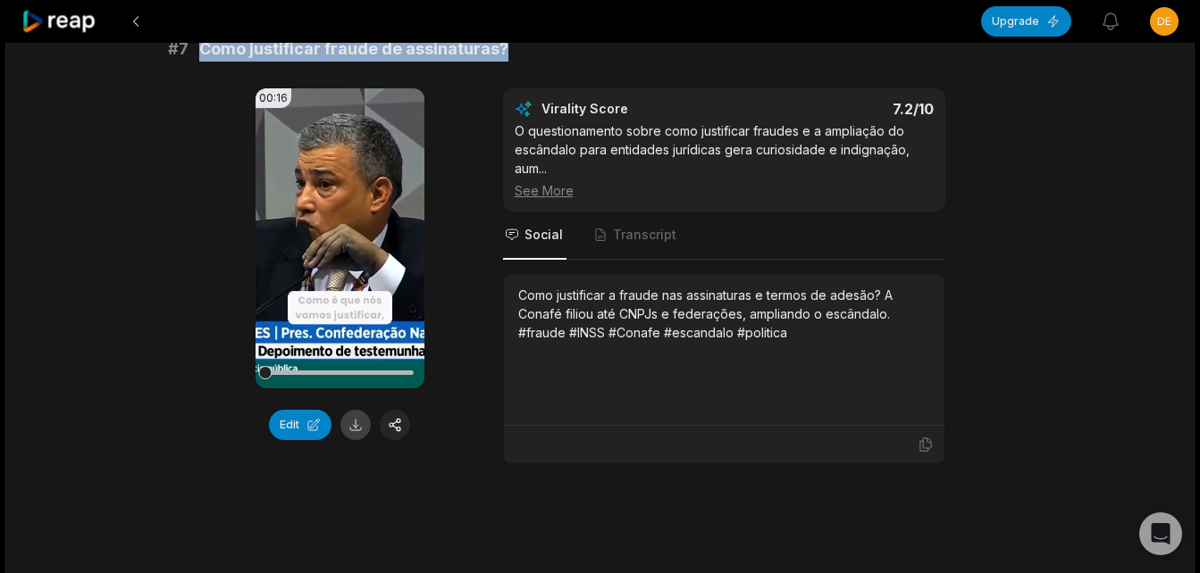
click at [361, 410] on button at bounding box center [355, 425] width 30 height 30
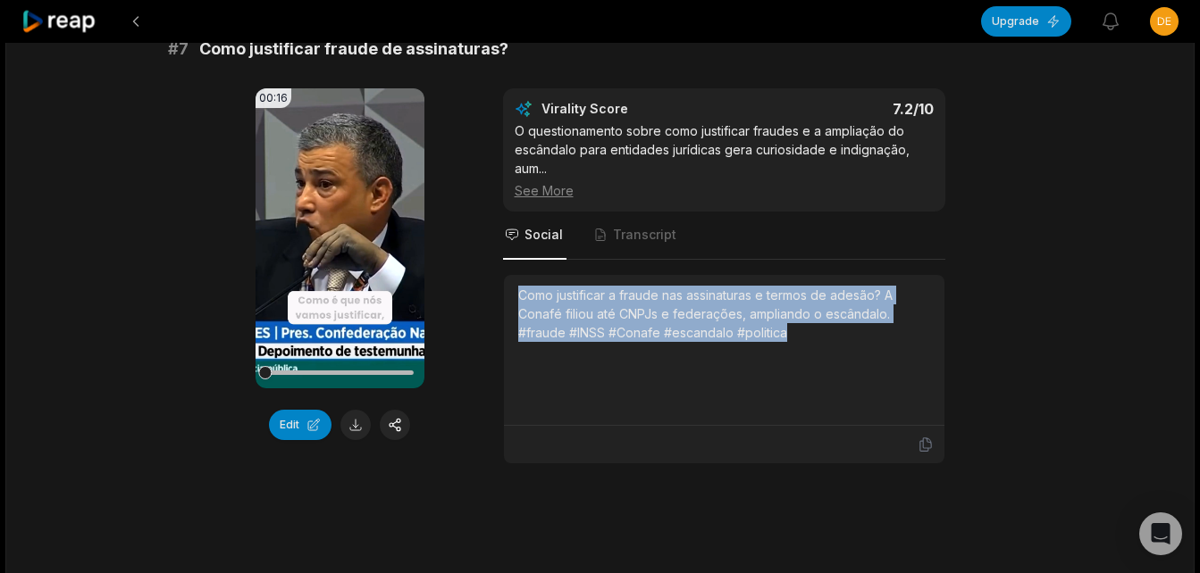
drag, startPoint x: 511, startPoint y: 281, endPoint x: 800, endPoint y: 348, distance: 297.1
click at [800, 348] on div "Como justificar a fraude nas assinaturas e termos de adesão? A Conafé filiou at…" at bounding box center [724, 350] width 440 height 151
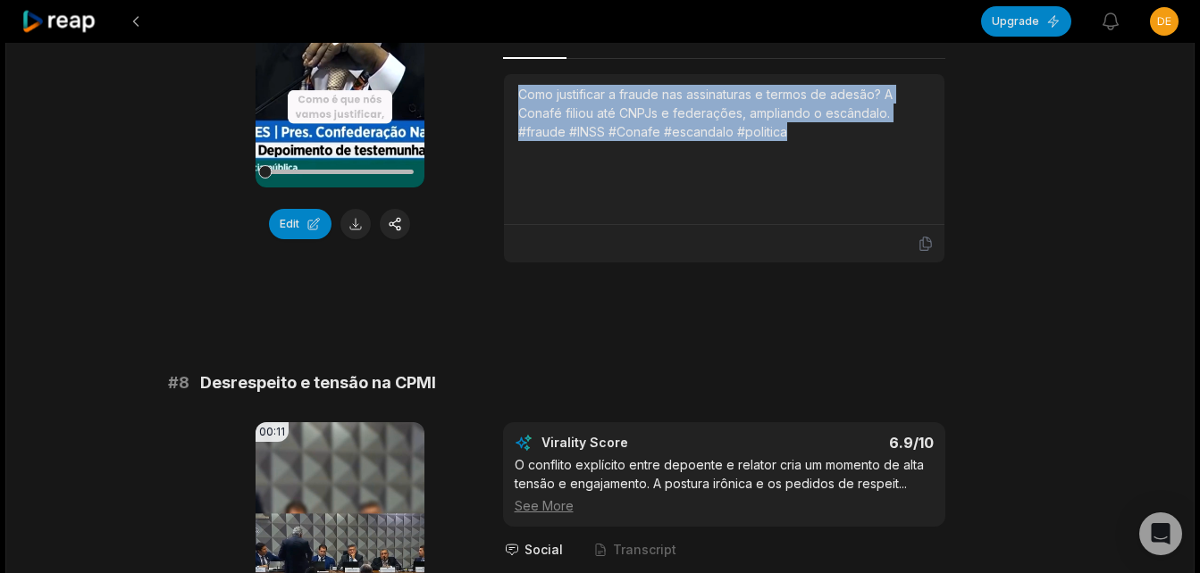
scroll to position [3752, 0]
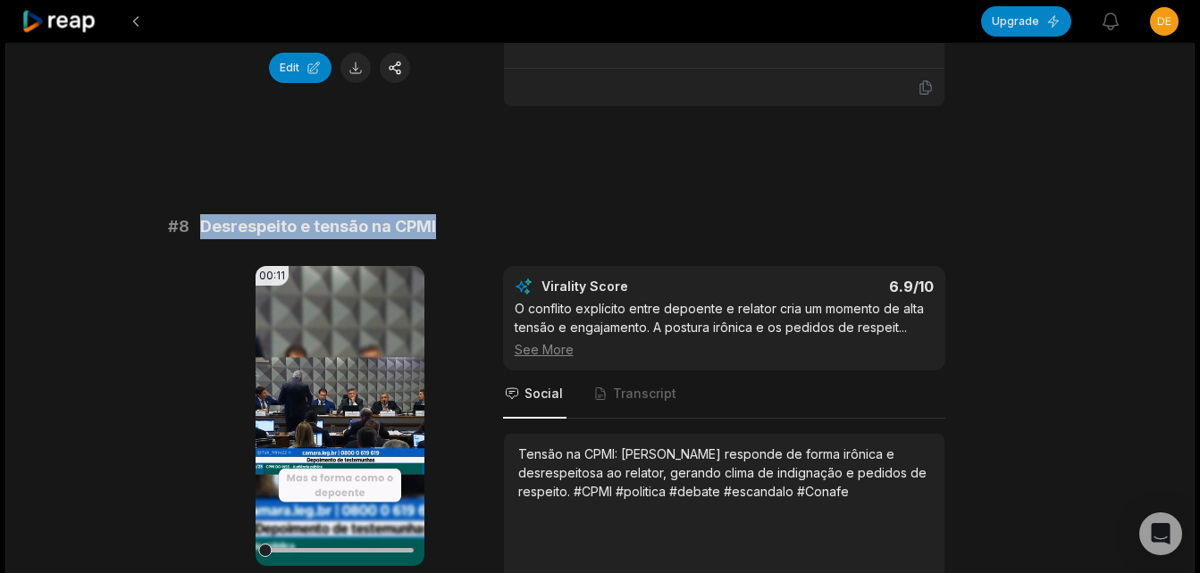
drag, startPoint x: 204, startPoint y: 202, endPoint x: 484, endPoint y: 208, distance: 280.6
click at [484, 214] on div "# 8 Desrespeito e tensão na CPMI" at bounding box center [600, 226] width 865 height 25
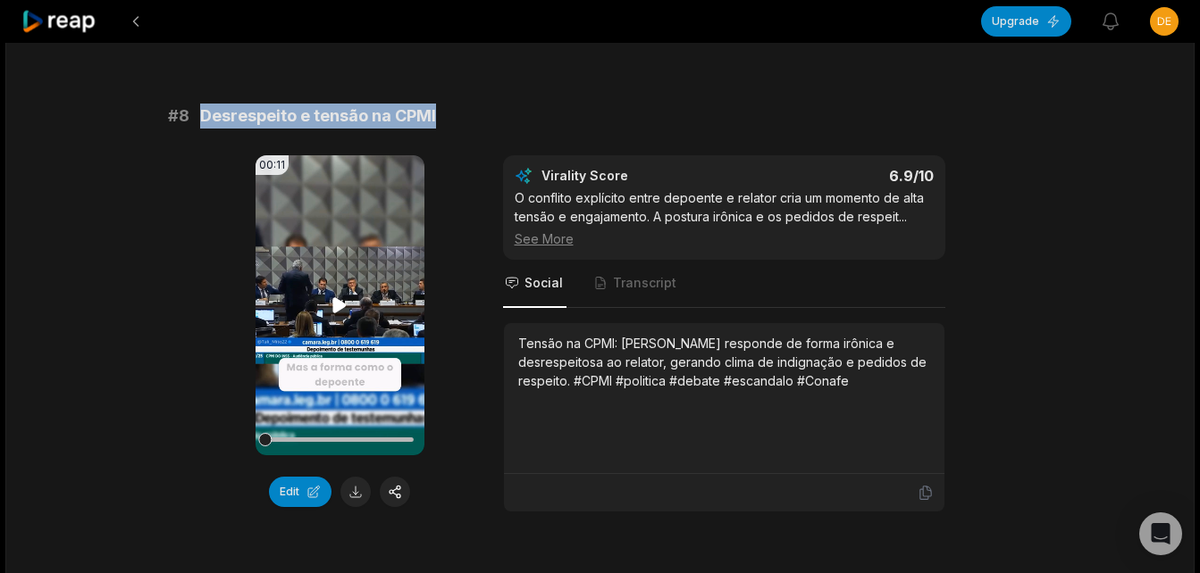
scroll to position [4109, 0]
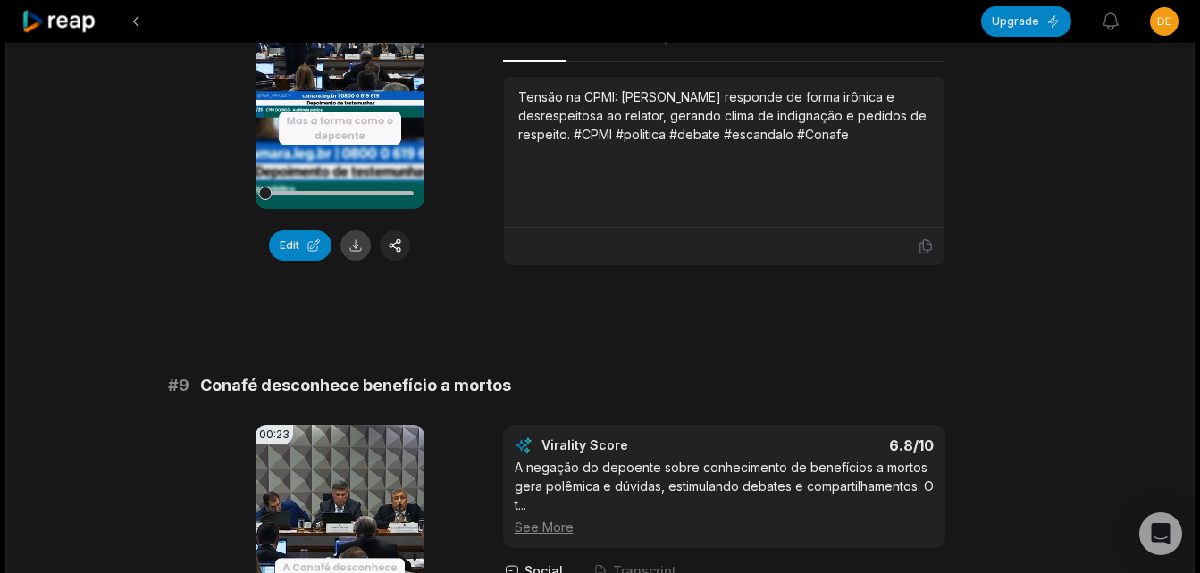
click at [356, 231] on button at bounding box center [355, 245] width 30 height 30
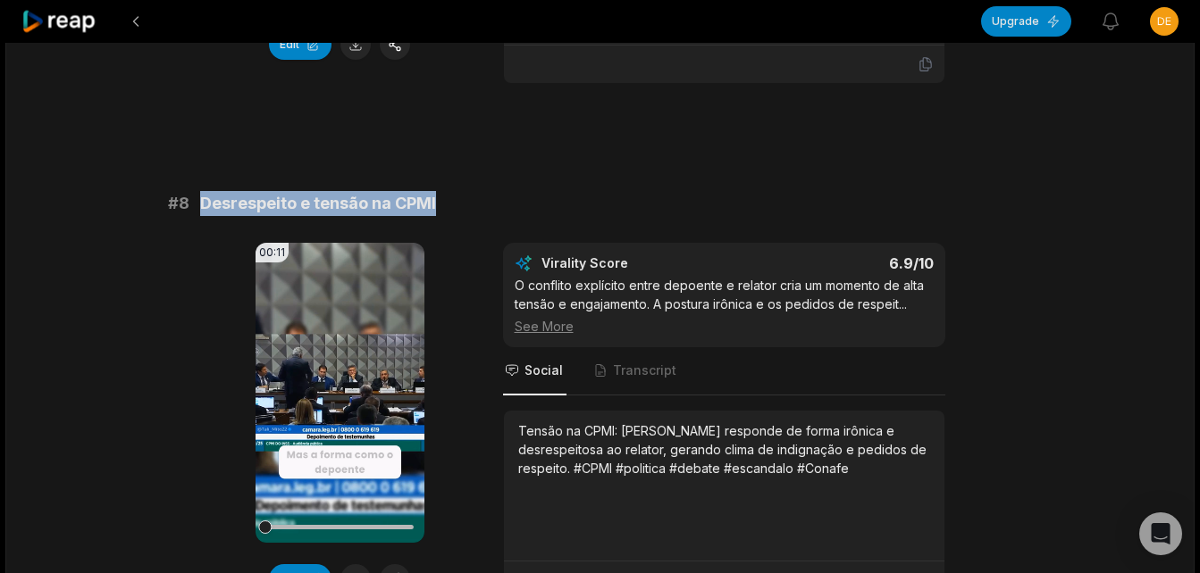
scroll to position [3752, 0]
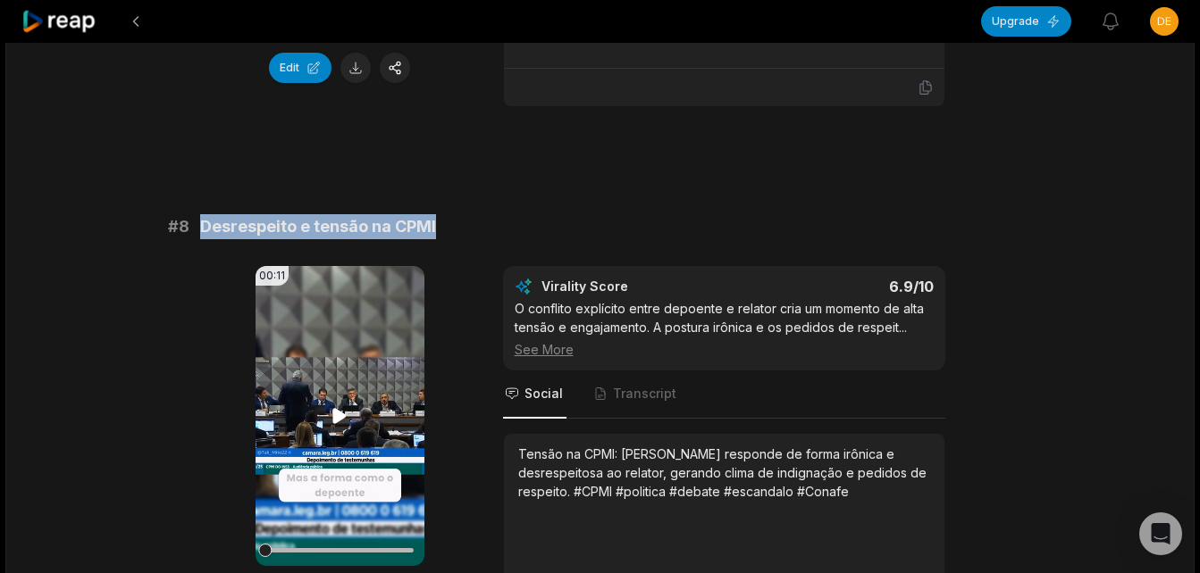
click at [333, 408] on icon at bounding box center [339, 415] width 13 height 15
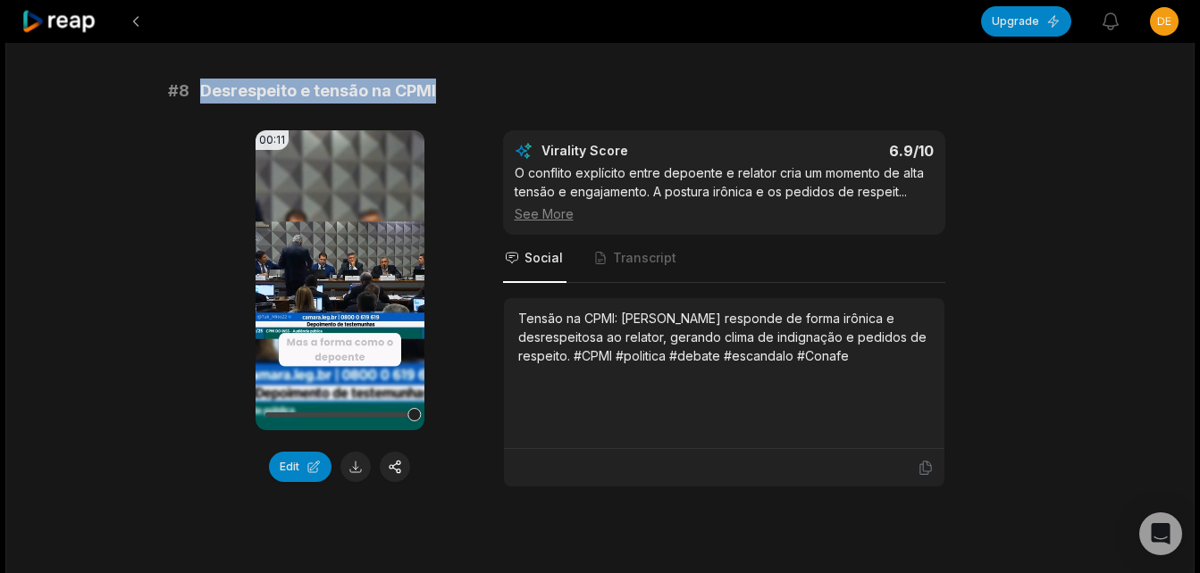
scroll to position [3930, 0]
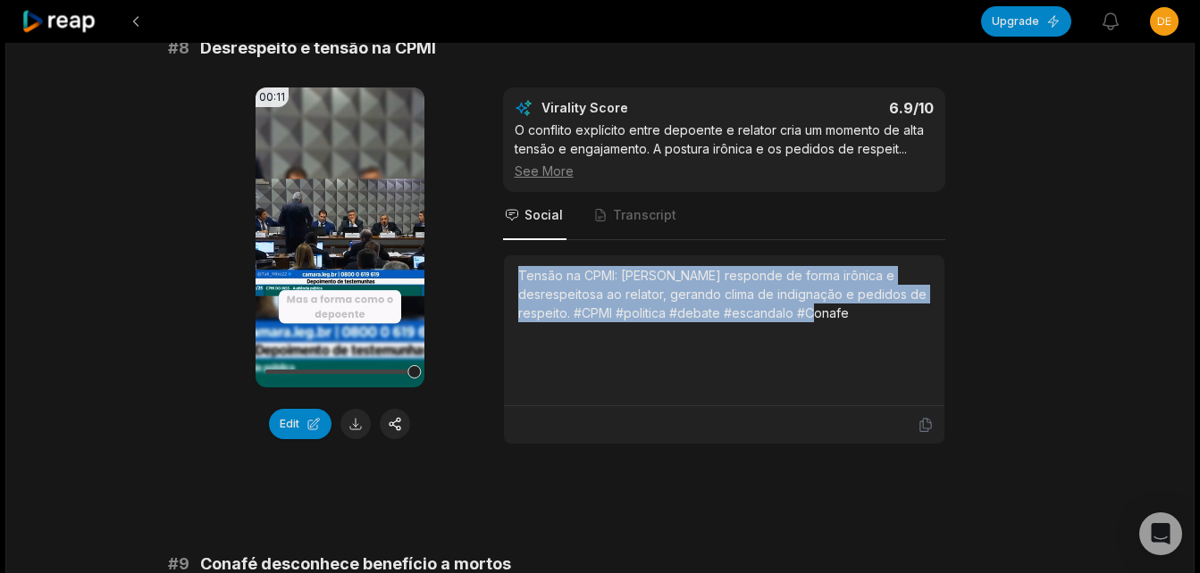
drag, startPoint x: 509, startPoint y: 250, endPoint x: 852, endPoint y: 298, distance: 346.4
click at [852, 298] on div "Tensão na CPMI: [PERSON_NAME] responde de forma irônica e desrespeitosa ao rela…" at bounding box center [724, 330] width 440 height 151
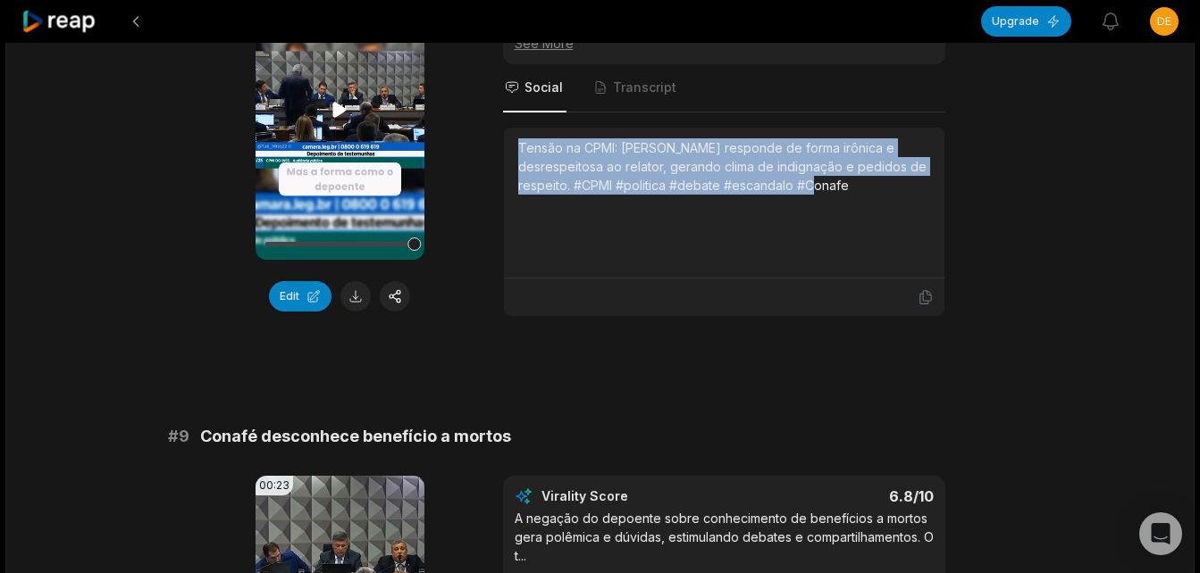
scroll to position [4288, 0]
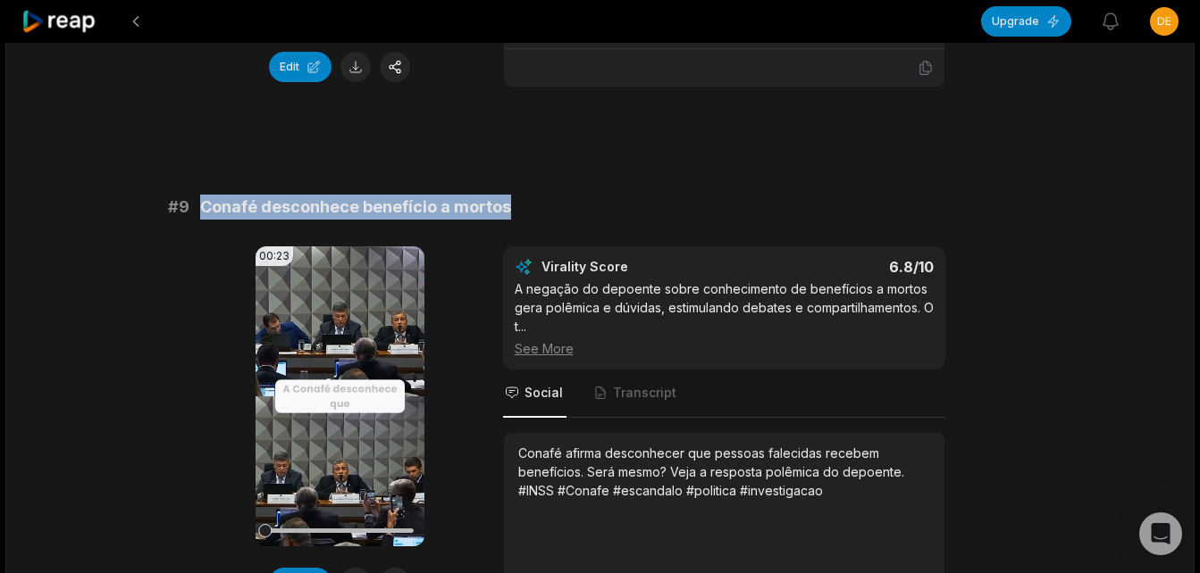
drag, startPoint x: 205, startPoint y: 183, endPoint x: 534, endPoint y: 197, distance: 329.9
click at [534, 197] on div "# 9 Conafé desconhece benefício a mortos" at bounding box center [600, 207] width 865 height 25
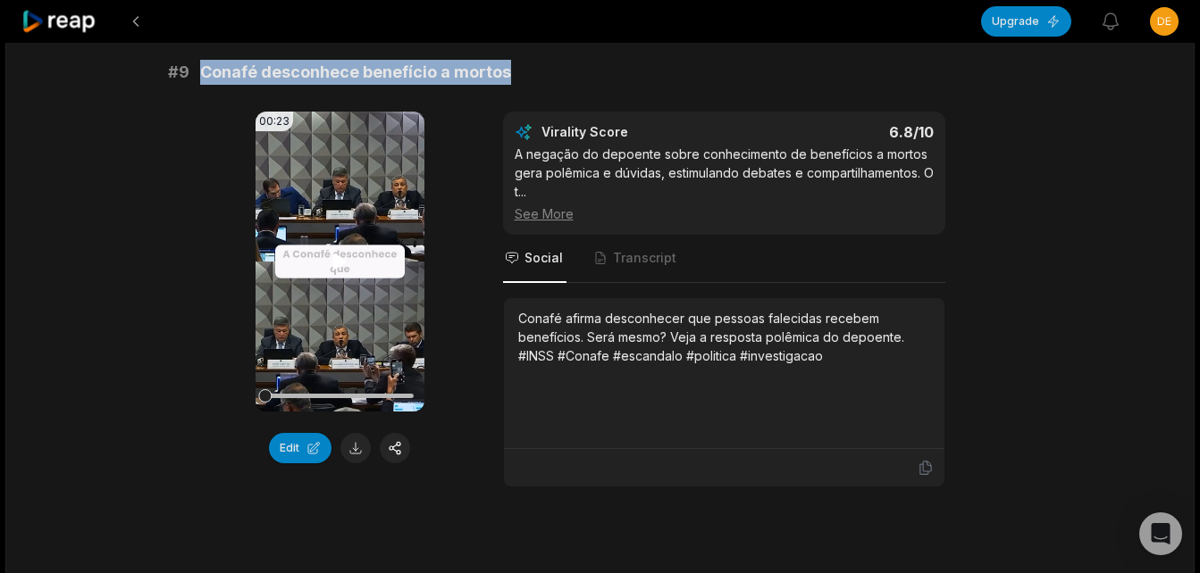
scroll to position [4466, 0]
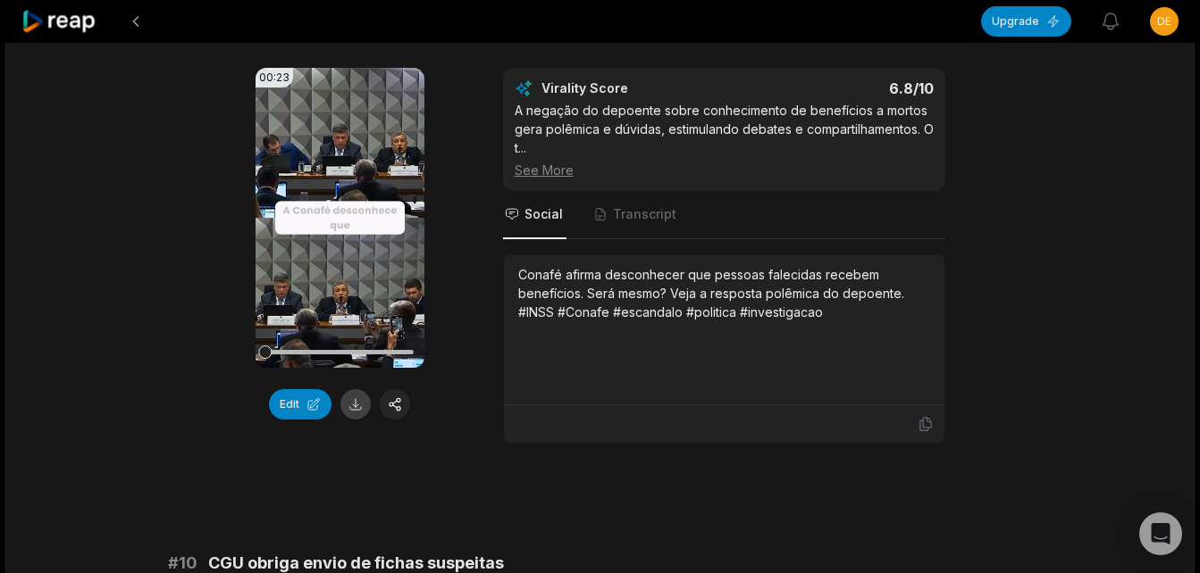
click at [364, 389] on button at bounding box center [355, 404] width 30 height 30
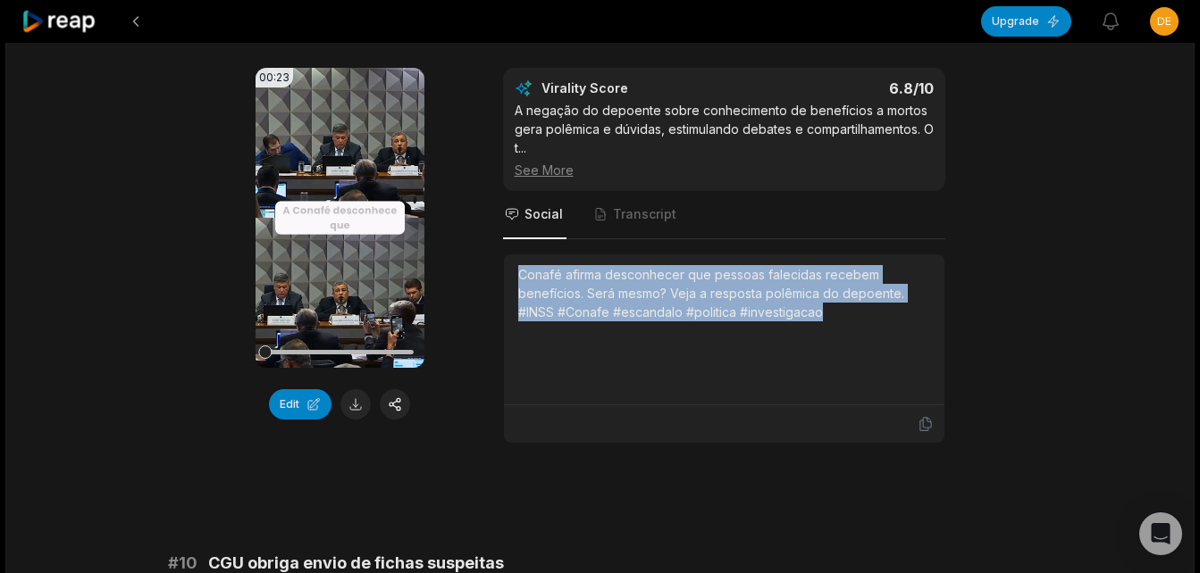
drag, startPoint x: 520, startPoint y: 250, endPoint x: 895, endPoint y: 342, distance: 386.3
click at [895, 342] on div "Conafé afirma desconhecer que pessoas falecidas recebem benefícios. Será mesmo?…" at bounding box center [724, 329] width 412 height 129
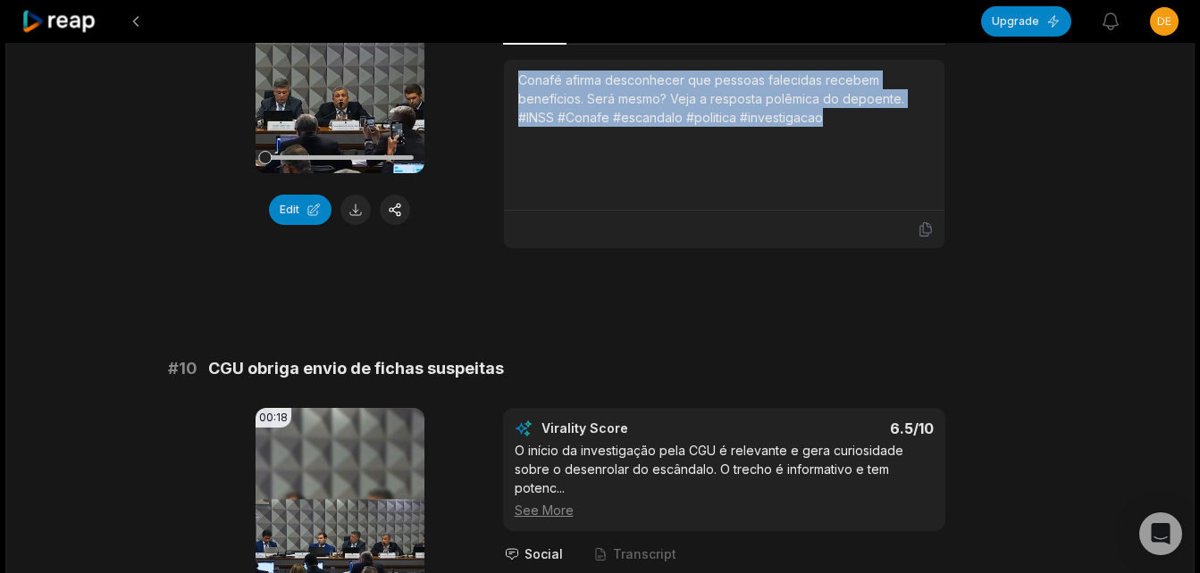
scroll to position [4824, 0]
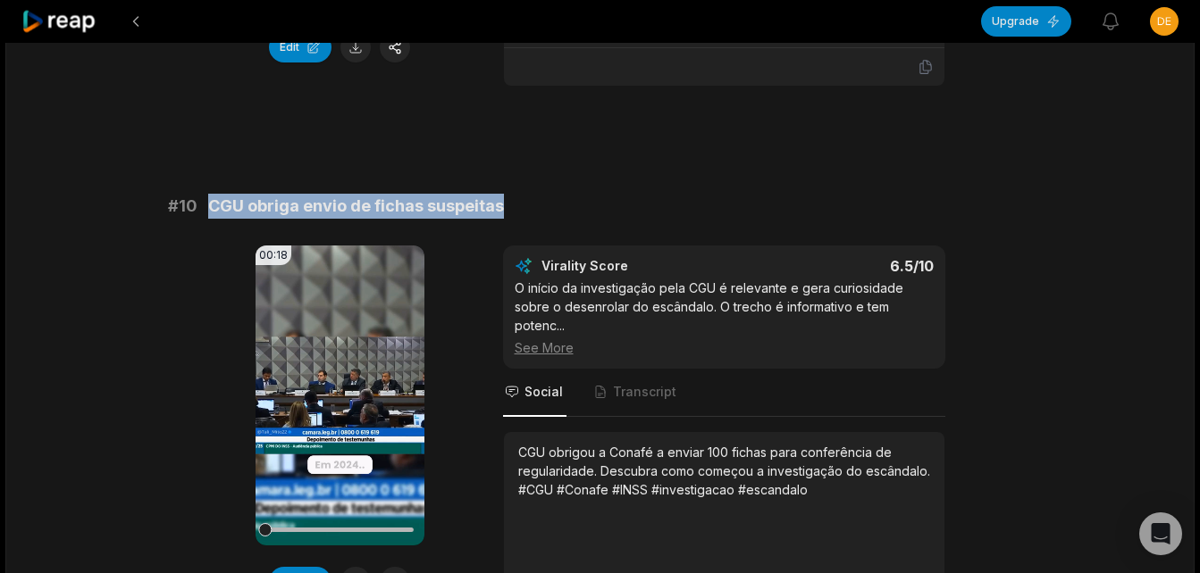
drag, startPoint x: 210, startPoint y: 191, endPoint x: 544, endPoint y: 195, distance: 334.1
click at [544, 195] on div "# 10 CGU obriga envio de fichas suspeitas" at bounding box center [600, 206] width 865 height 25
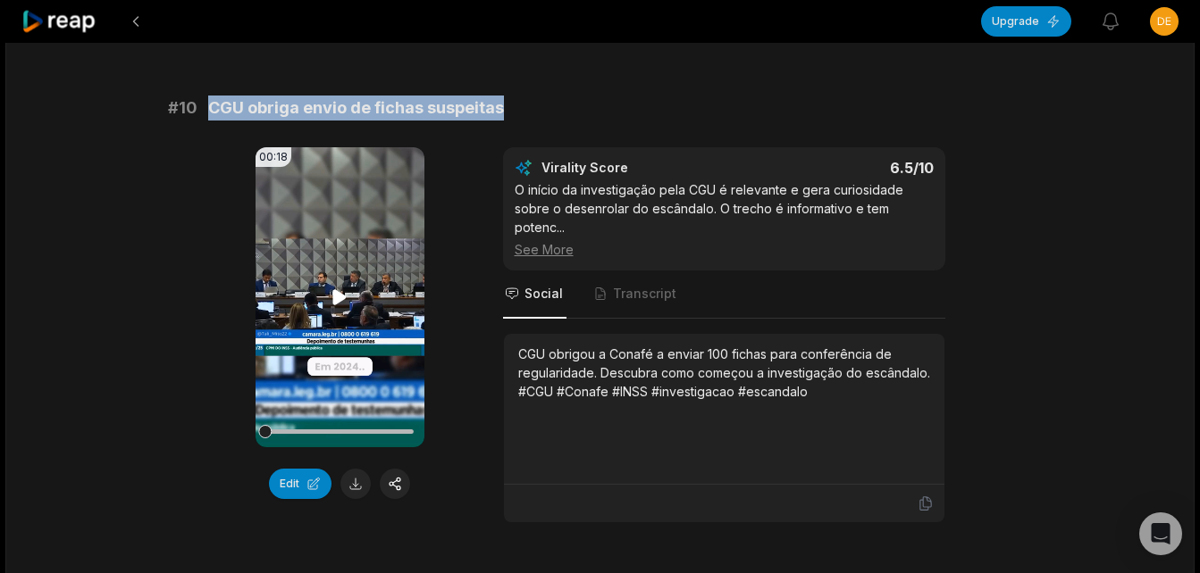
scroll to position [4988, 0]
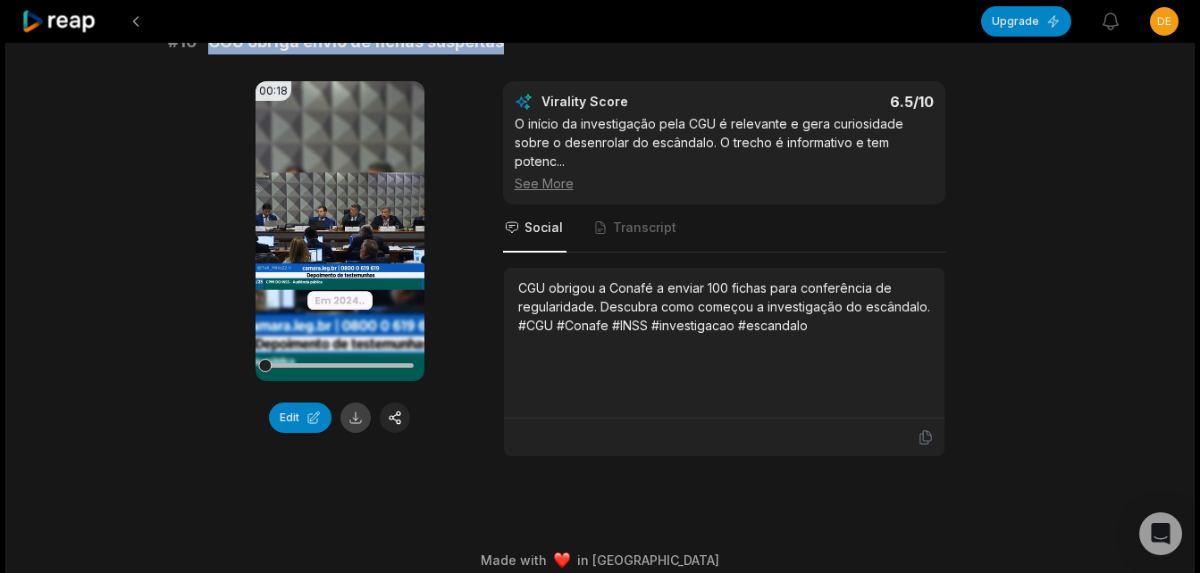
click at [355, 403] on button at bounding box center [355, 418] width 30 height 30
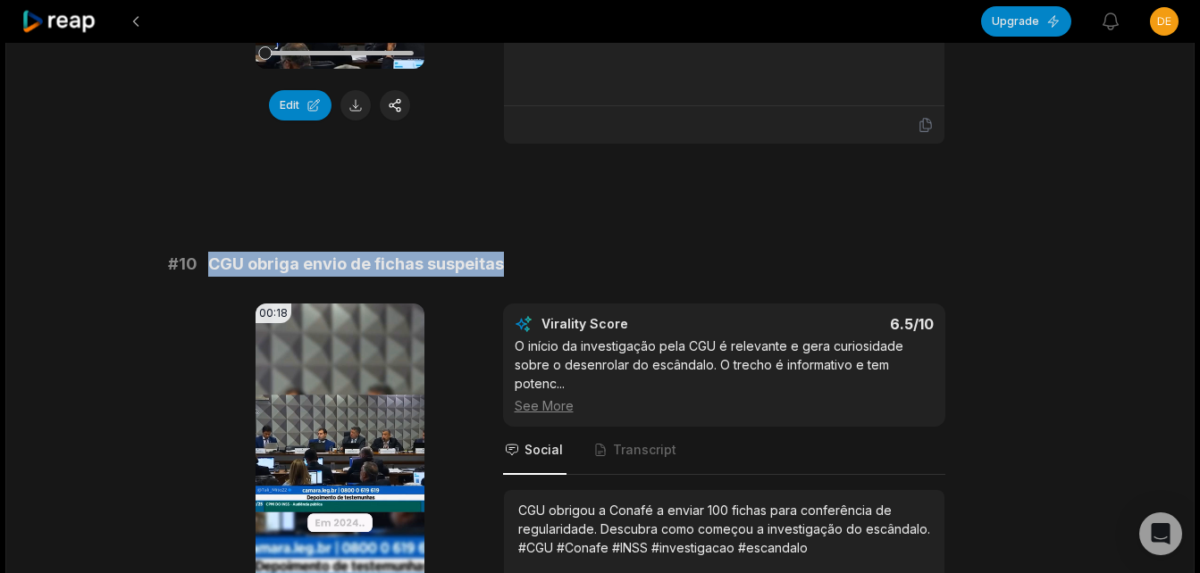
scroll to position [4809, 0]
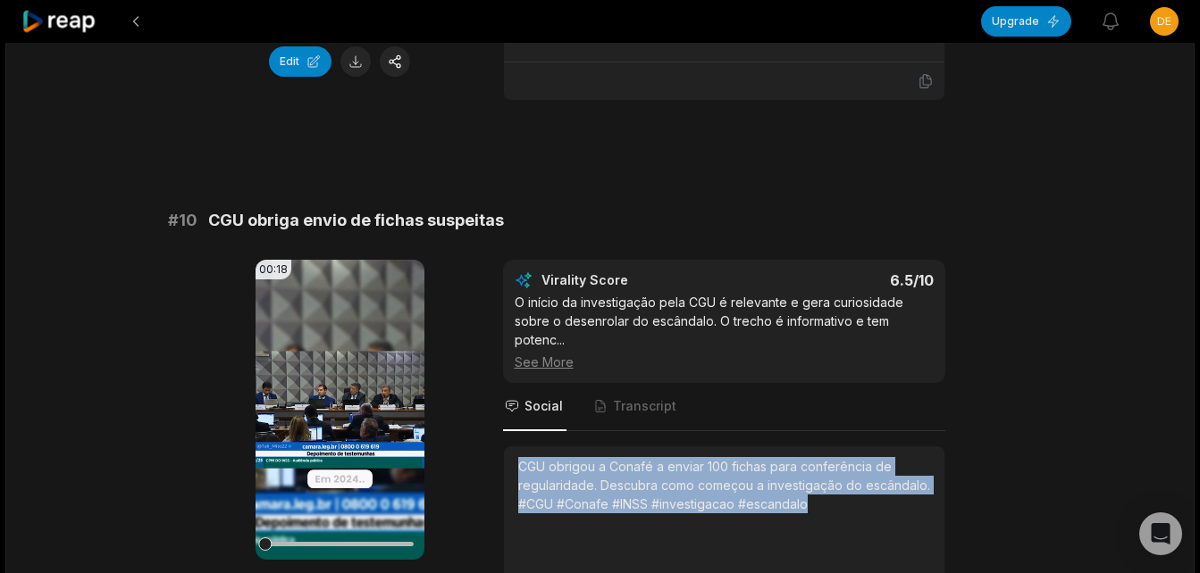
drag, startPoint x: 511, startPoint y: 446, endPoint x: 833, endPoint y: 508, distance: 328.5
click at [833, 508] on div "CGU obrigou a Conafé a enviar 100 fichas para conferência de regularidade. Desc…" at bounding box center [724, 522] width 440 height 151
copy div "CGU obrigou a Conafé a enviar 100 fichas para conferência de regularidade. Desc…"
